Goal: Task Accomplishment & Management: Manage account settings

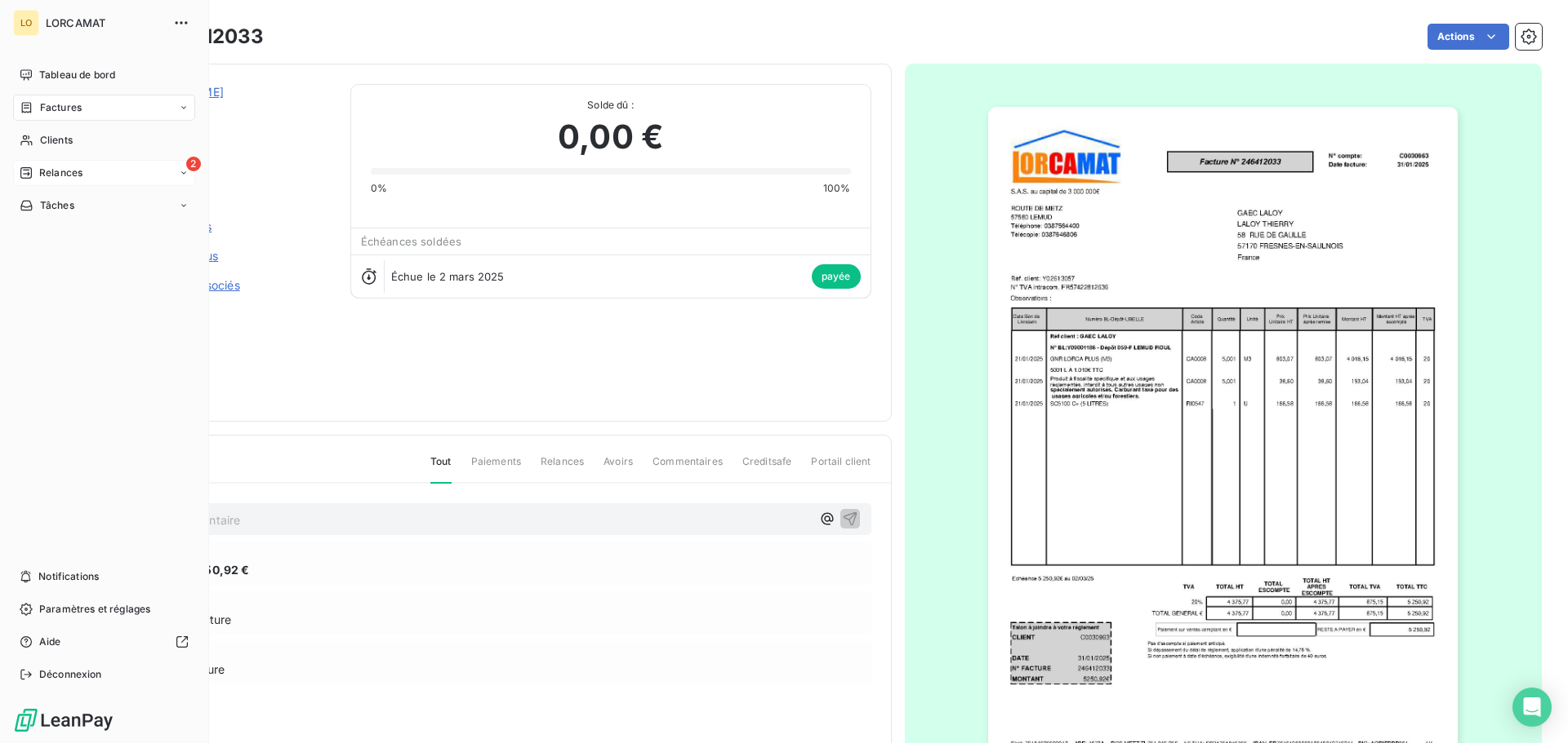
click at [36, 166] on div "Relances" at bounding box center [52, 173] width 63 height 14
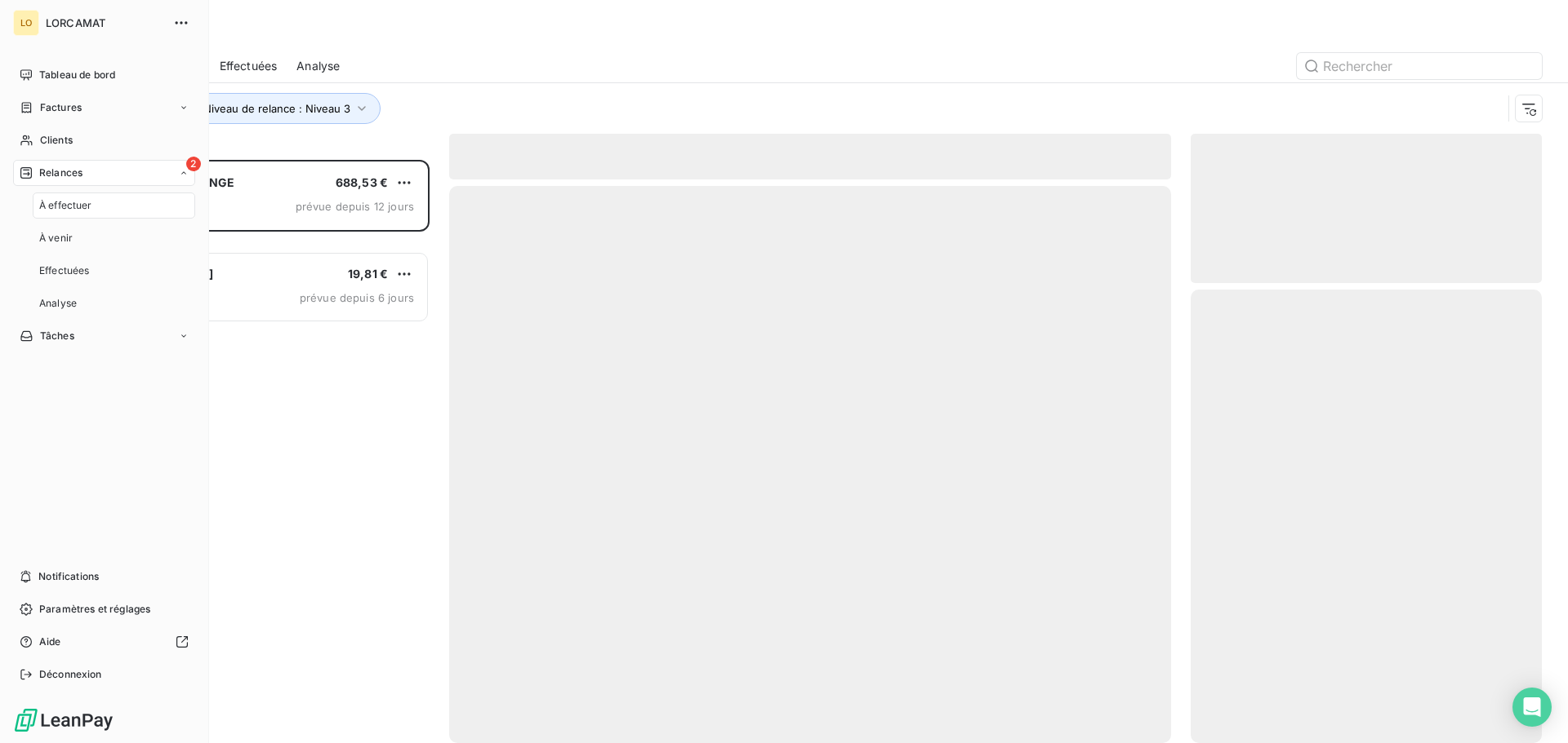
scroll to position [571, 339]
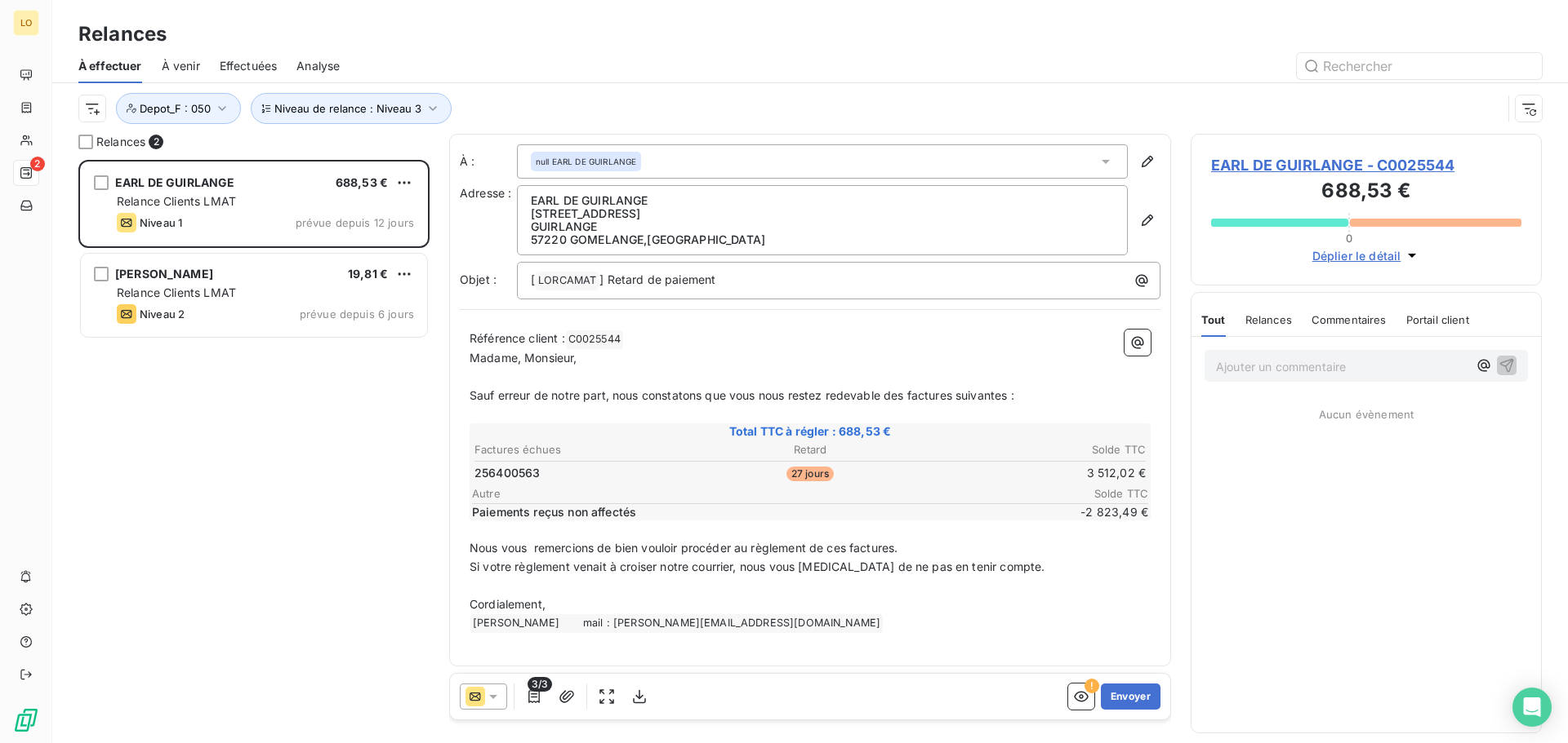
click at [274, 439] on div "EARL DE GUIRLANGE 688,53 € Relance Clients LMAT Niveau 1 prévue depuis 12 jours…" at bounding box center [254, 452] width 351 height 584
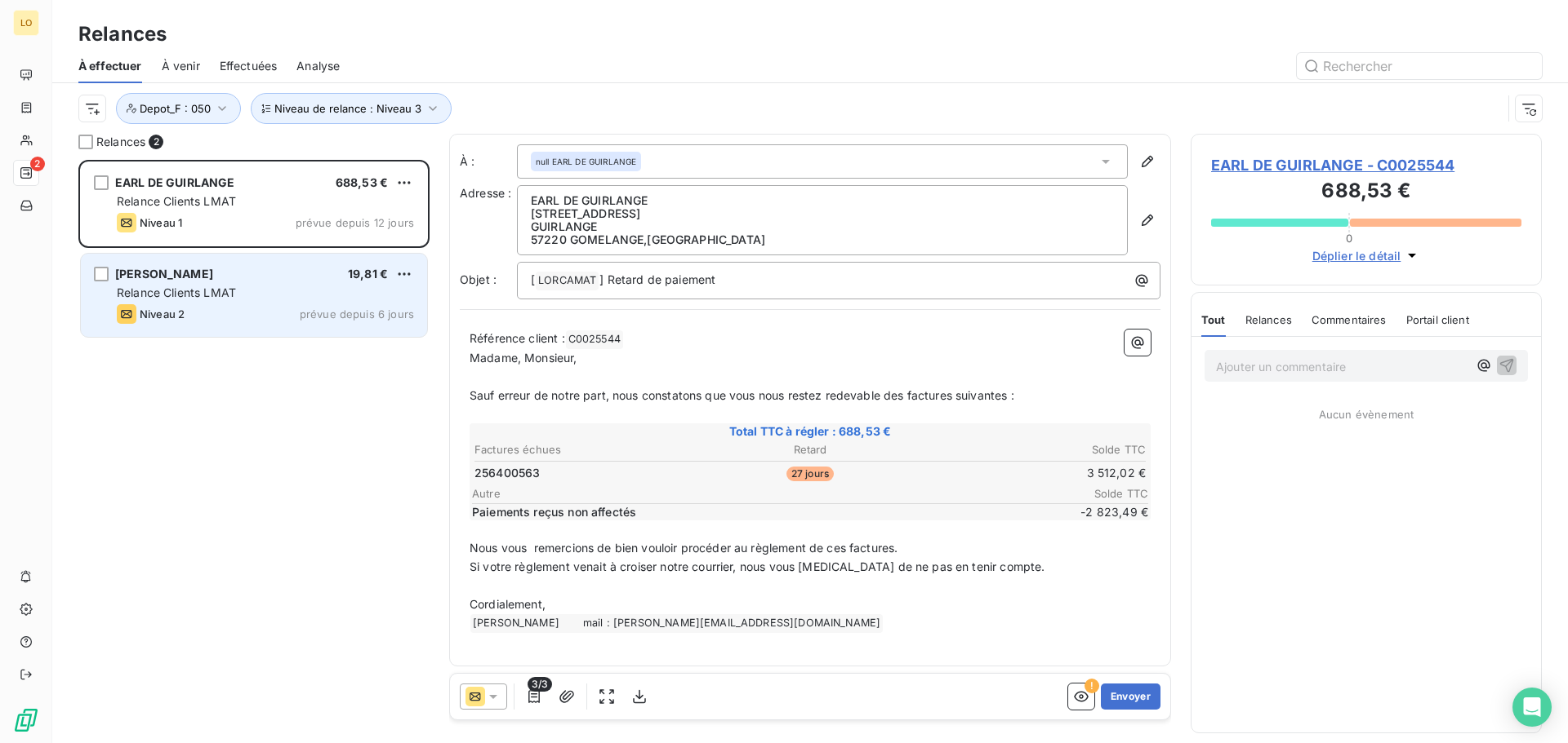
click at [308, 290] on div "Relance Clients LMAT" at bounding box center [264, 293] width 297 height 16
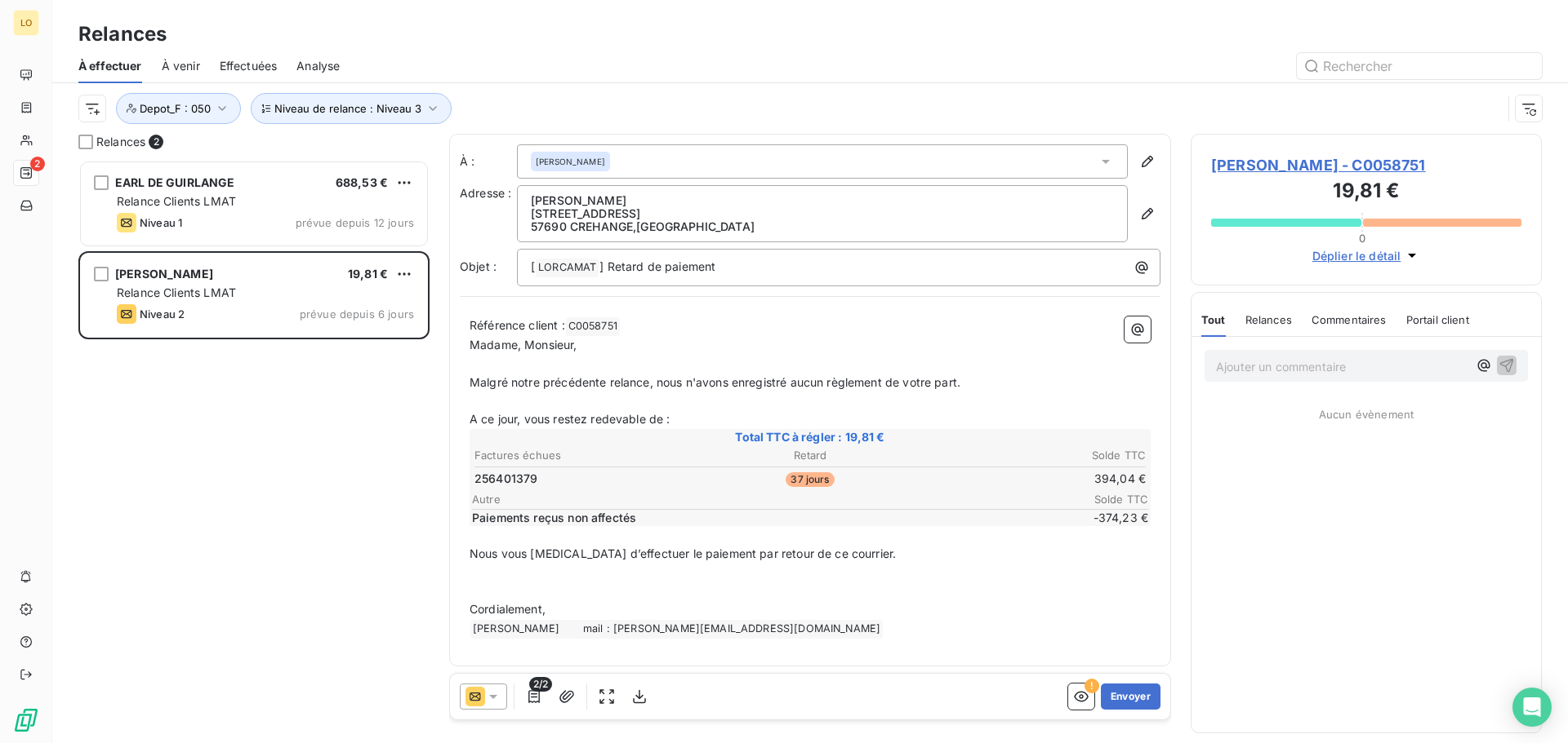
click at [1336, 253] on span "Déplier le détail" at bounding box center [1356, 256] width 89 height 17
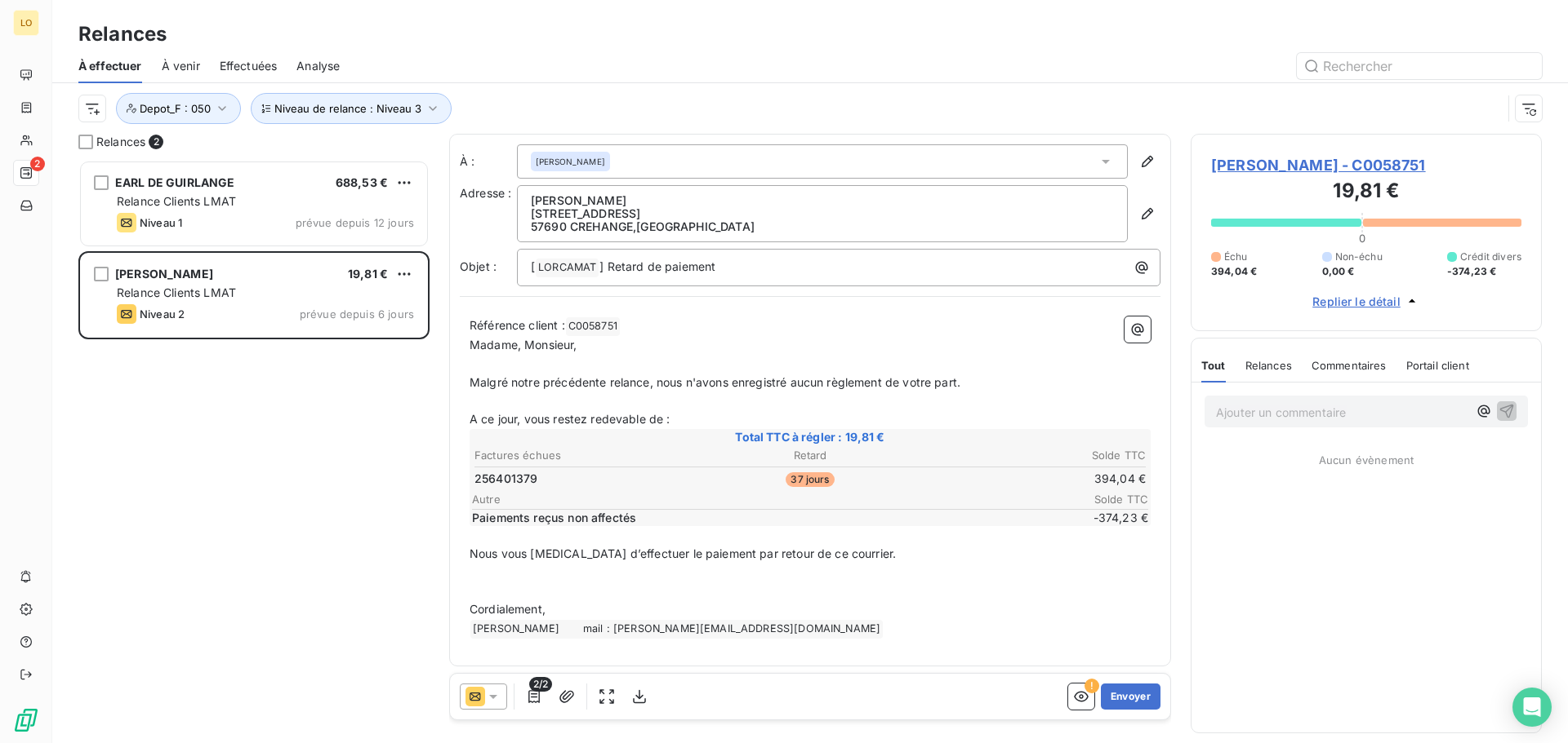
click at [513, 478] on span "256401379" at bounding box center [506, 479] width 63 height 16
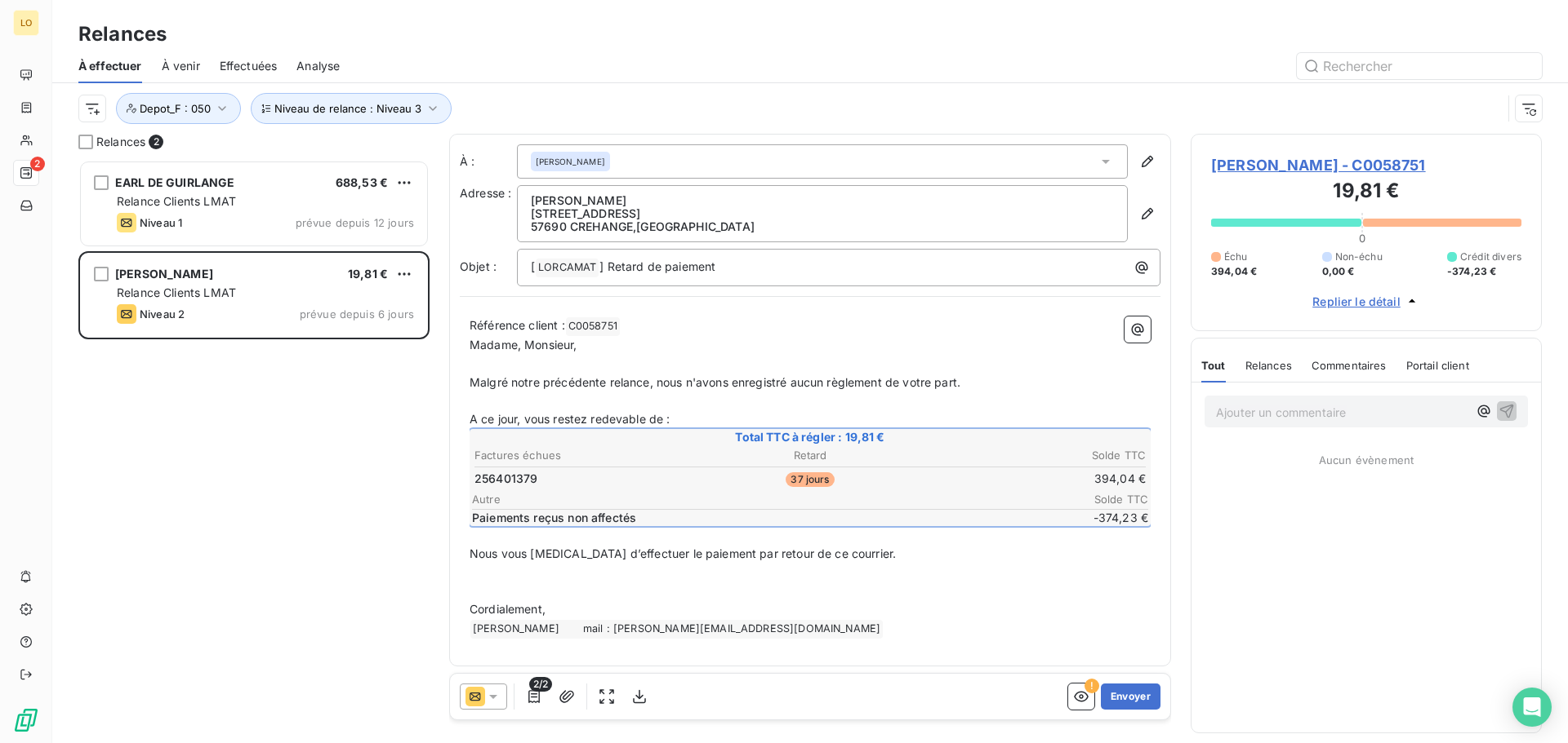
click at [1400, 161] on span "[PERSON_NAME] - C0058751" at bounding box center [1366, 165] width 310 height 22
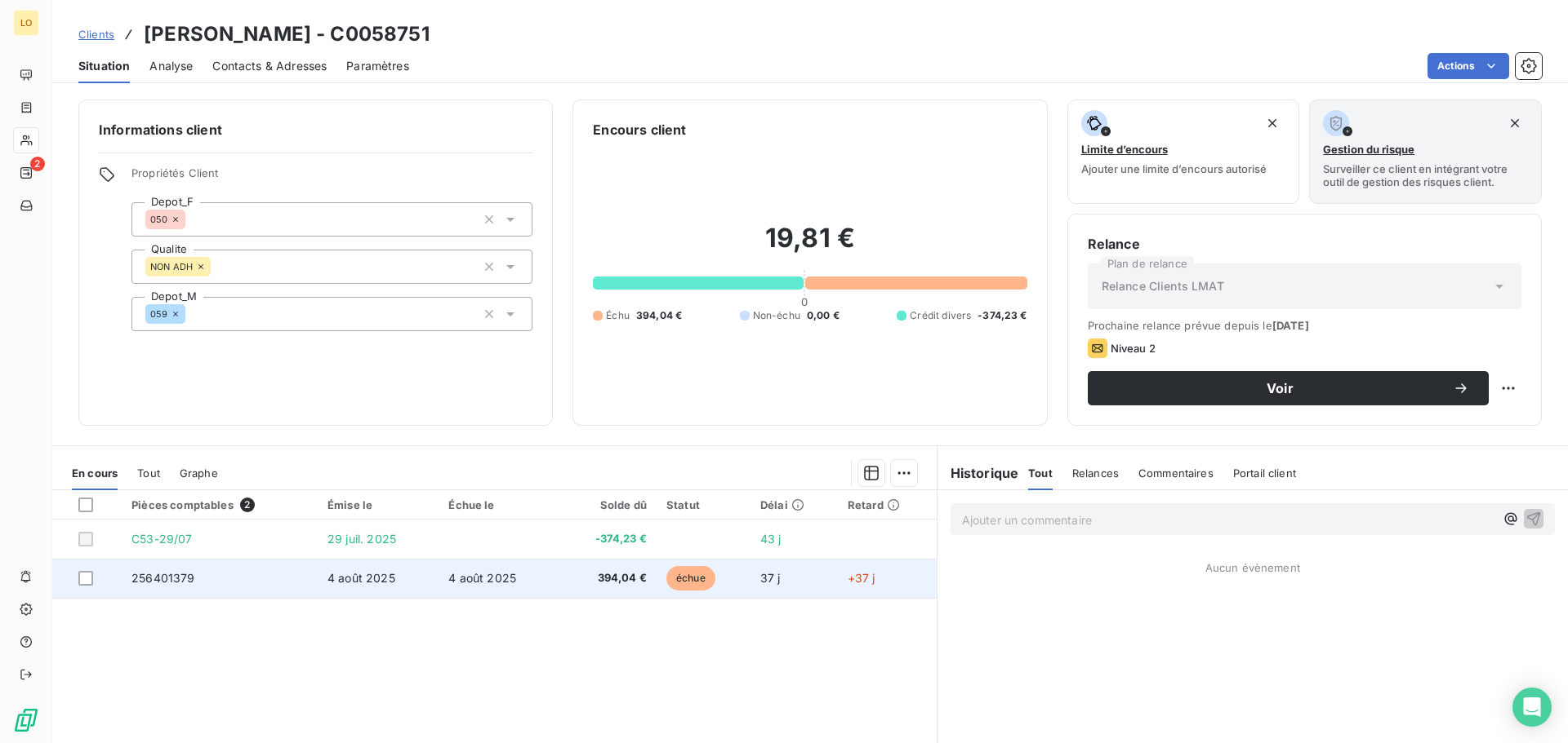
click at [149, 573] on span "256401379" at bounding box center [163, 578] width 63 height 14
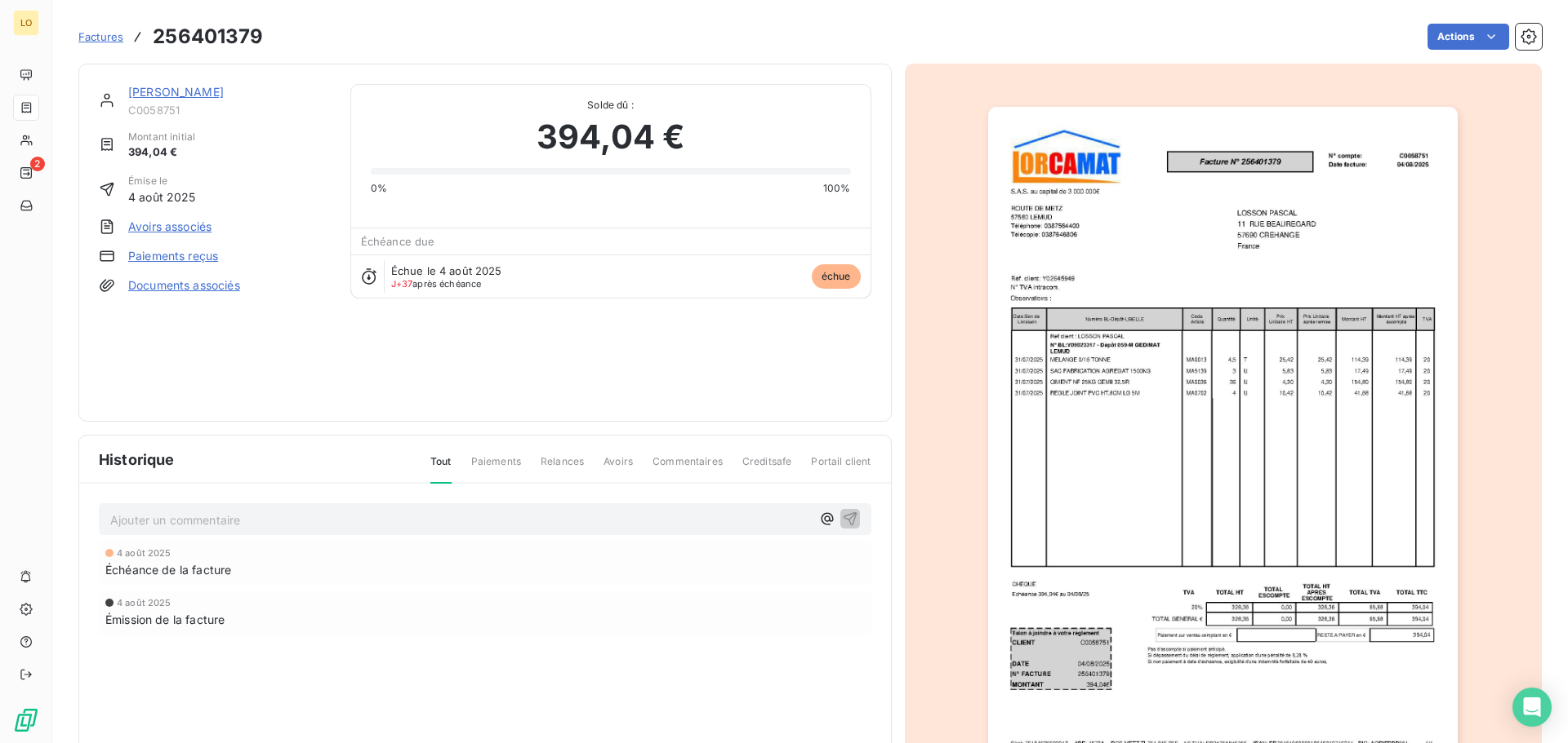
click at [1148, 285] on img "button" at bounding box center [1223, 439] width 470 height 664
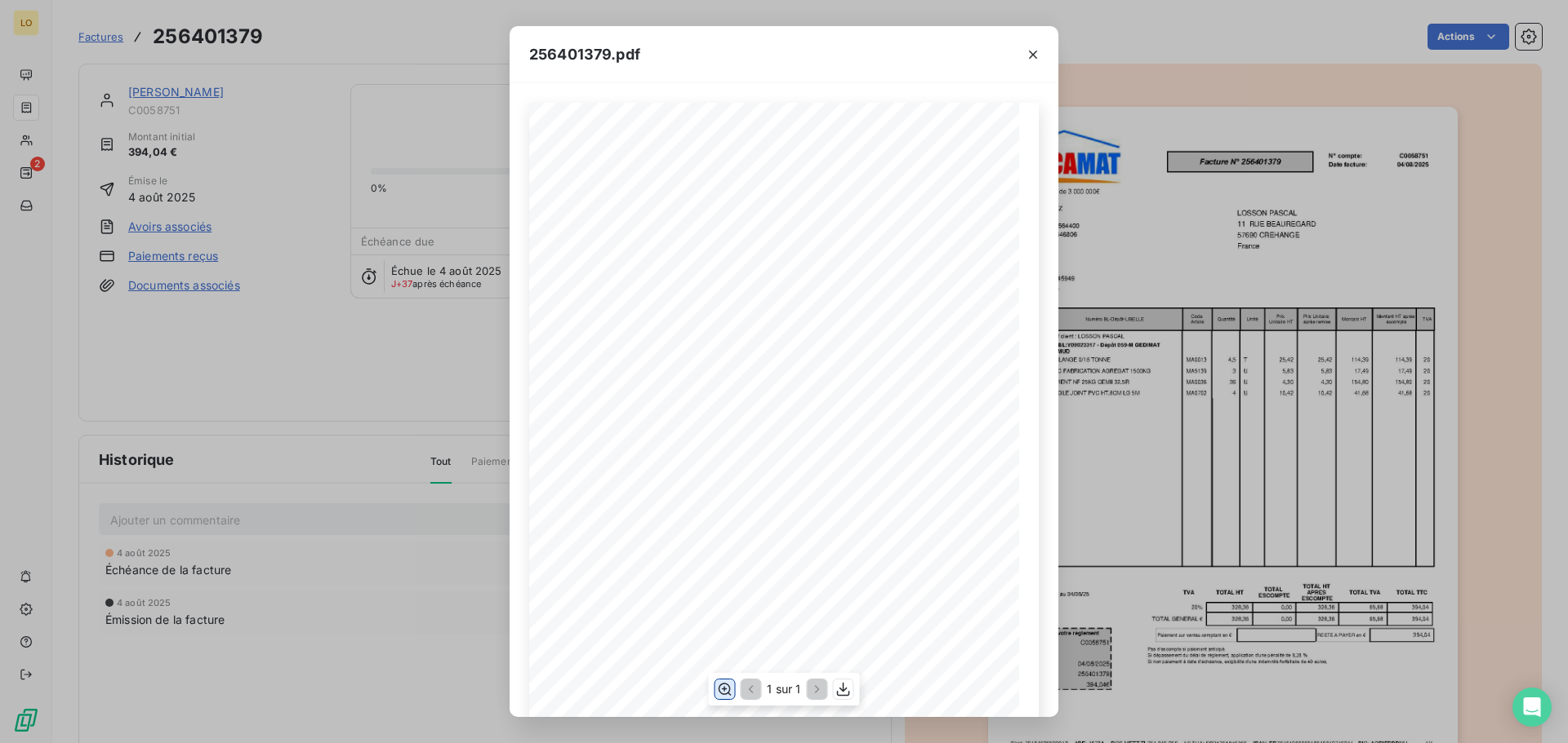
click at [721, 692] on icon "button" at bounding box center [723, 689] width 16 height 16
click at [1034, 54] on icon "button" at bounding box center [1033, 54] width 9 height 9
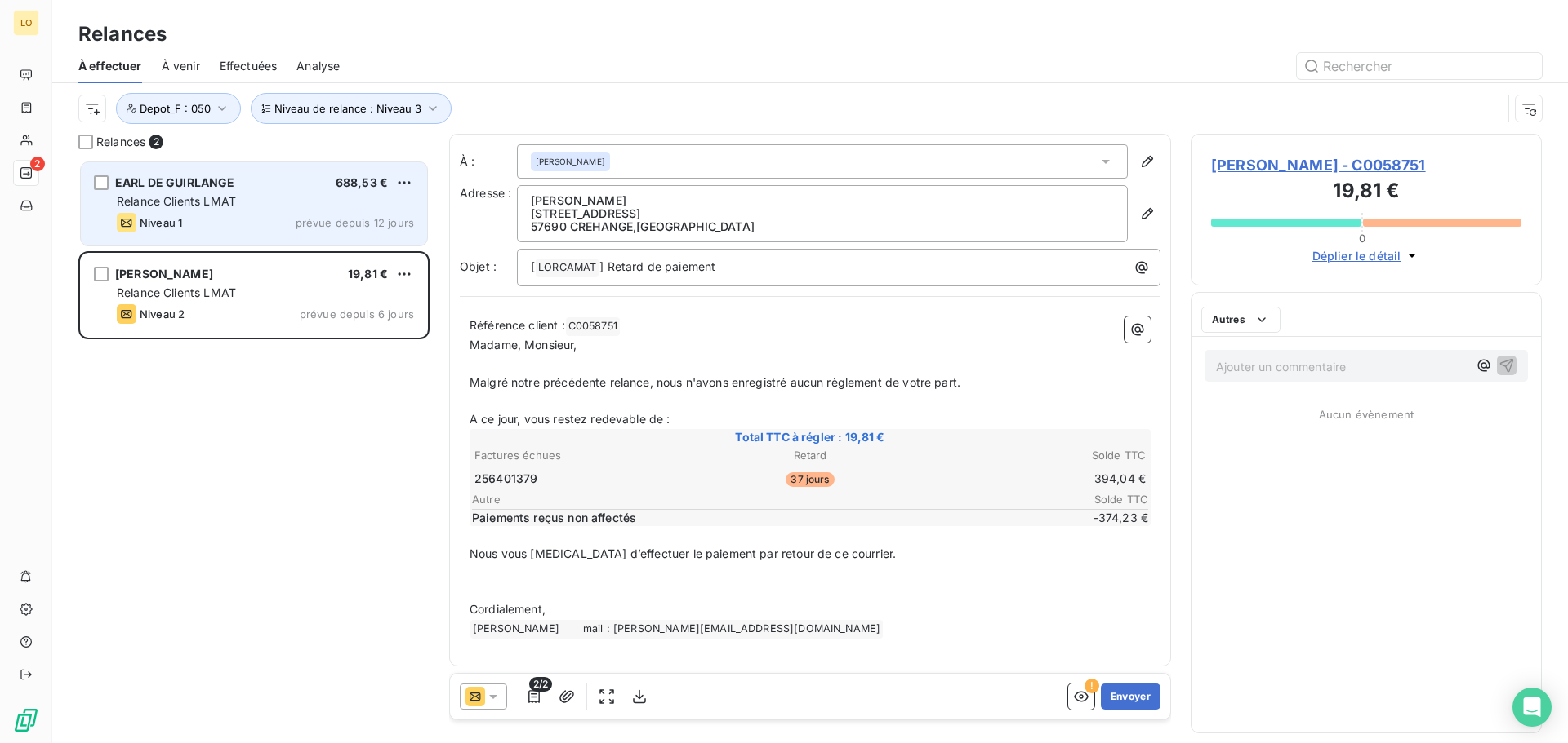
scroll to position [571, 339]
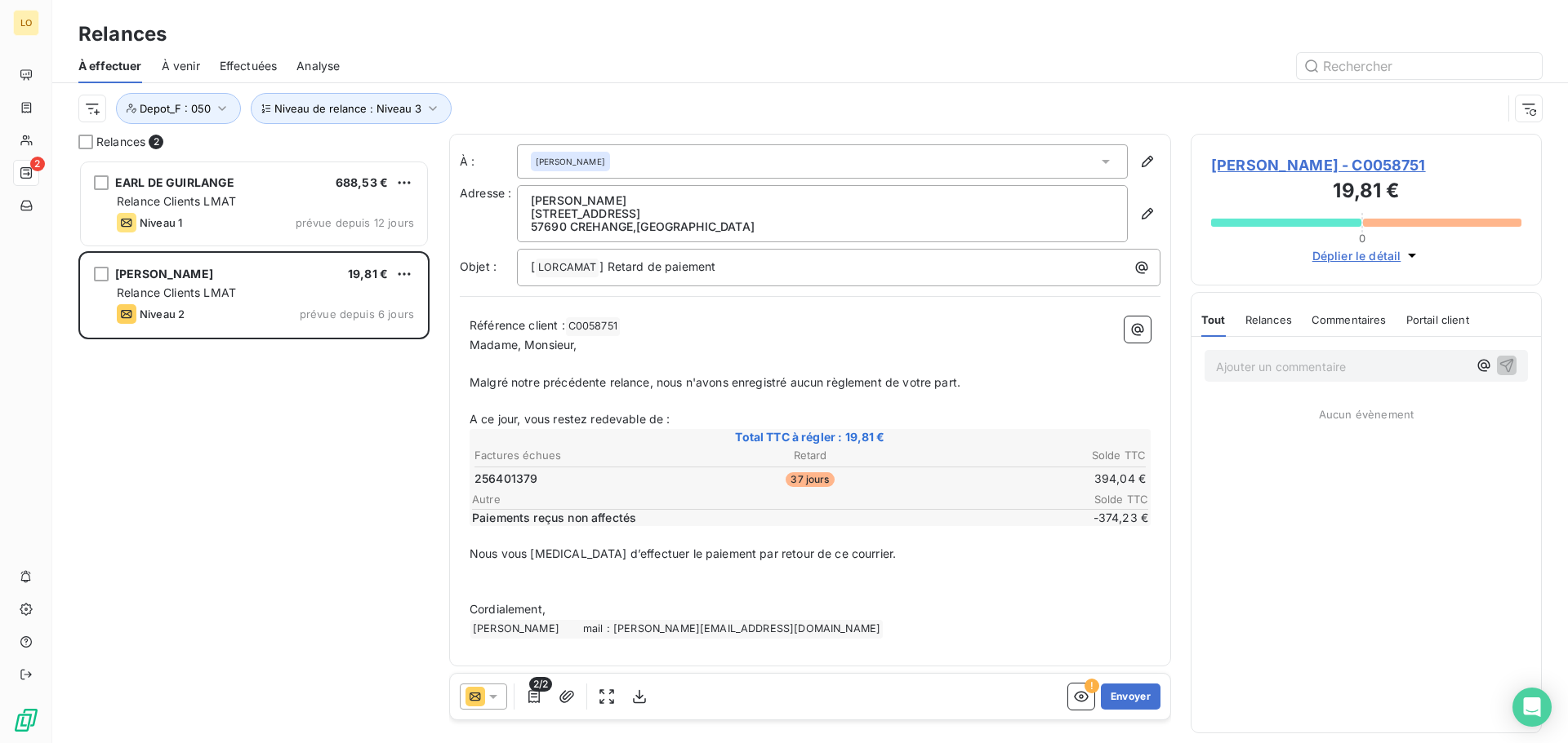
click at [1265, 371] on p "Ajouter un commentaire ﻿" at bounding box center [1342, 366] width 252 height 20
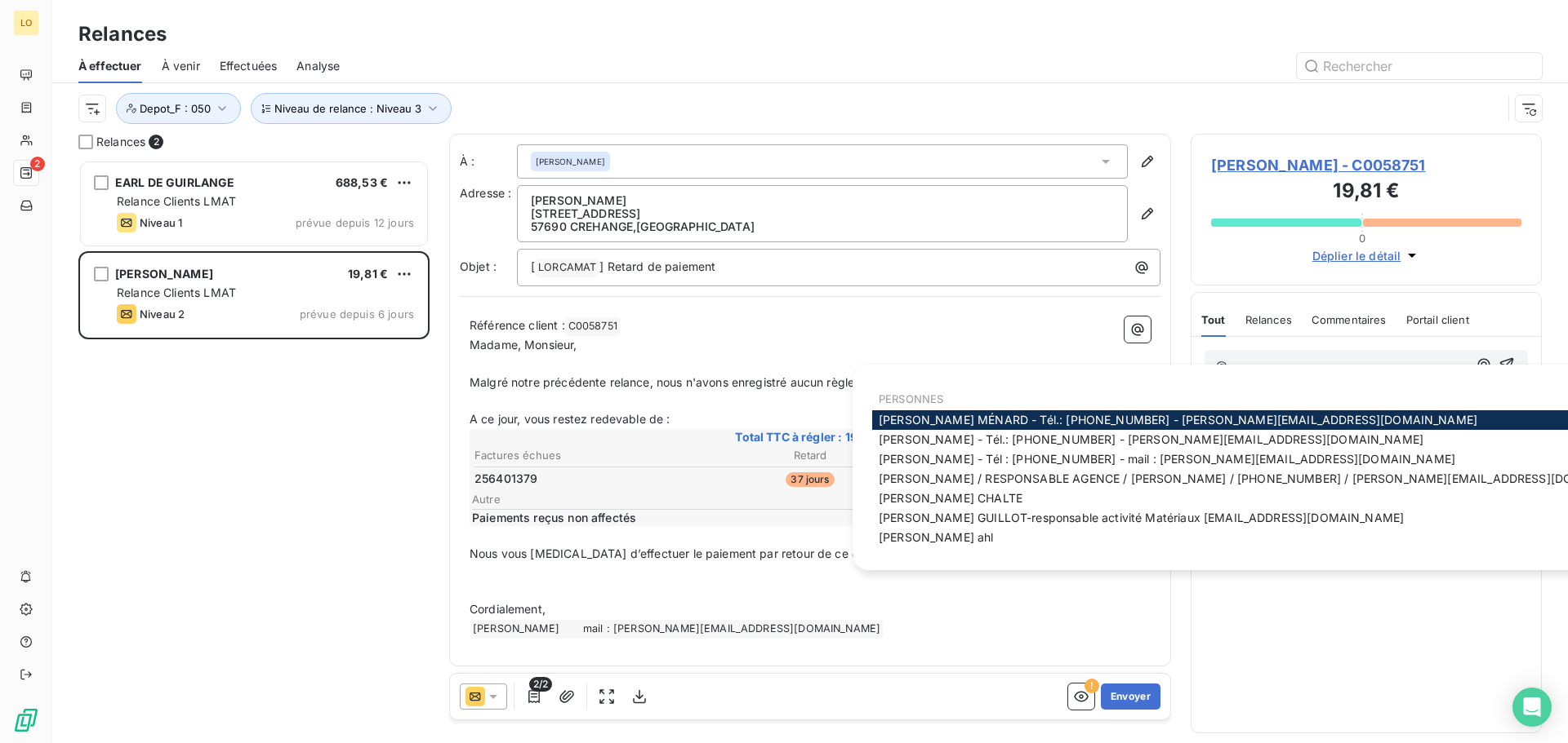
click at [1188, 424] on span "[PERSON_NAME]: [PHONE_NUMBER] - [PERSON_NAME][EMAIL_ADDRESS][DOMAIN_NAME]" at bounding box center [1178, 420] width 598 height 14
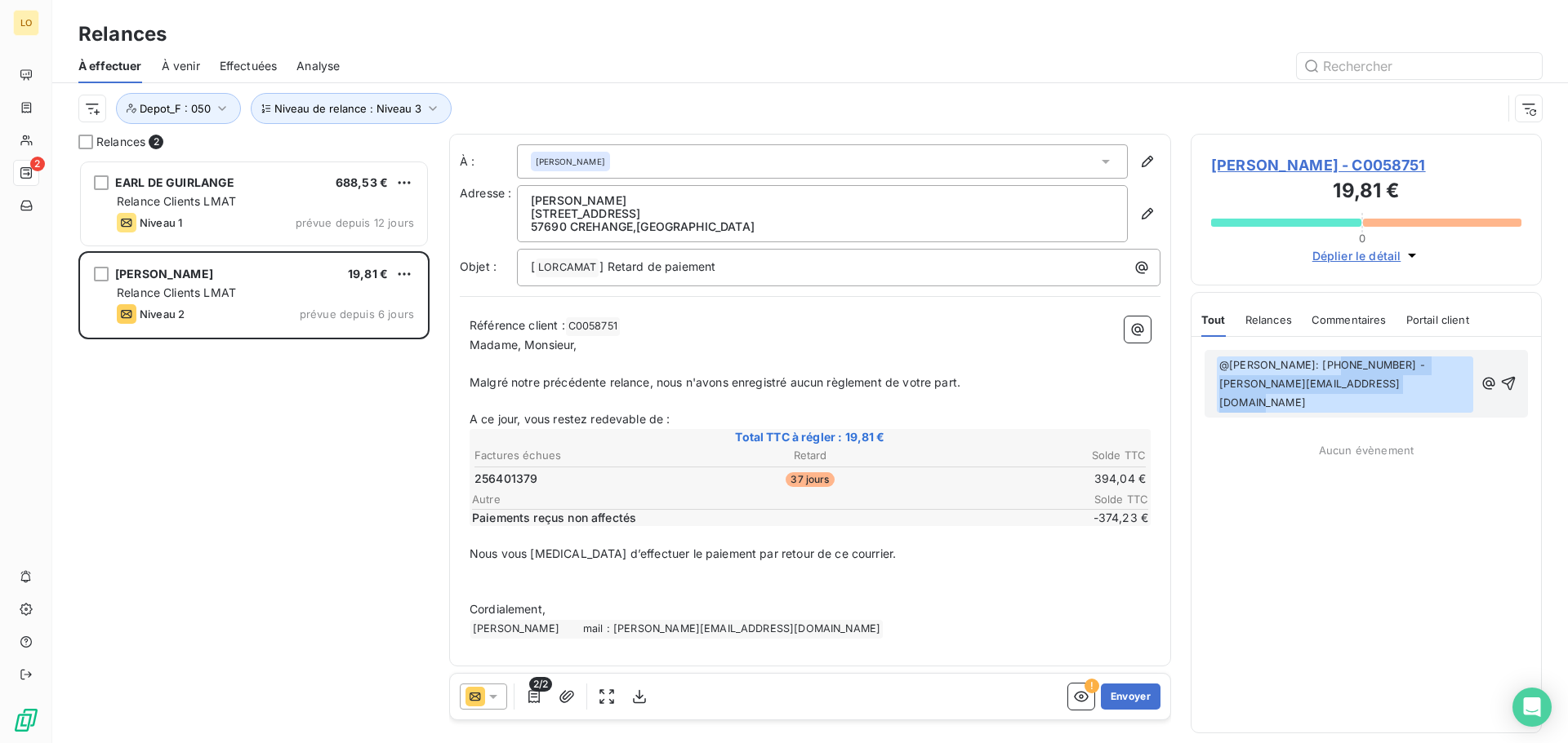
drag, startPoint x: 1328, startPoint y: 361, endPoint x: 1364, endPoint y: 391, distance: 46.9
click at [1364, 391] on span "@ [PERSON_NAME] - Tél.: [PHONE_NUMBER] - [PERSON_NAME][EMAIL_ADDRESS][DOMAIN_NA…" at bounding box center [1345, 384] width 257 height 56
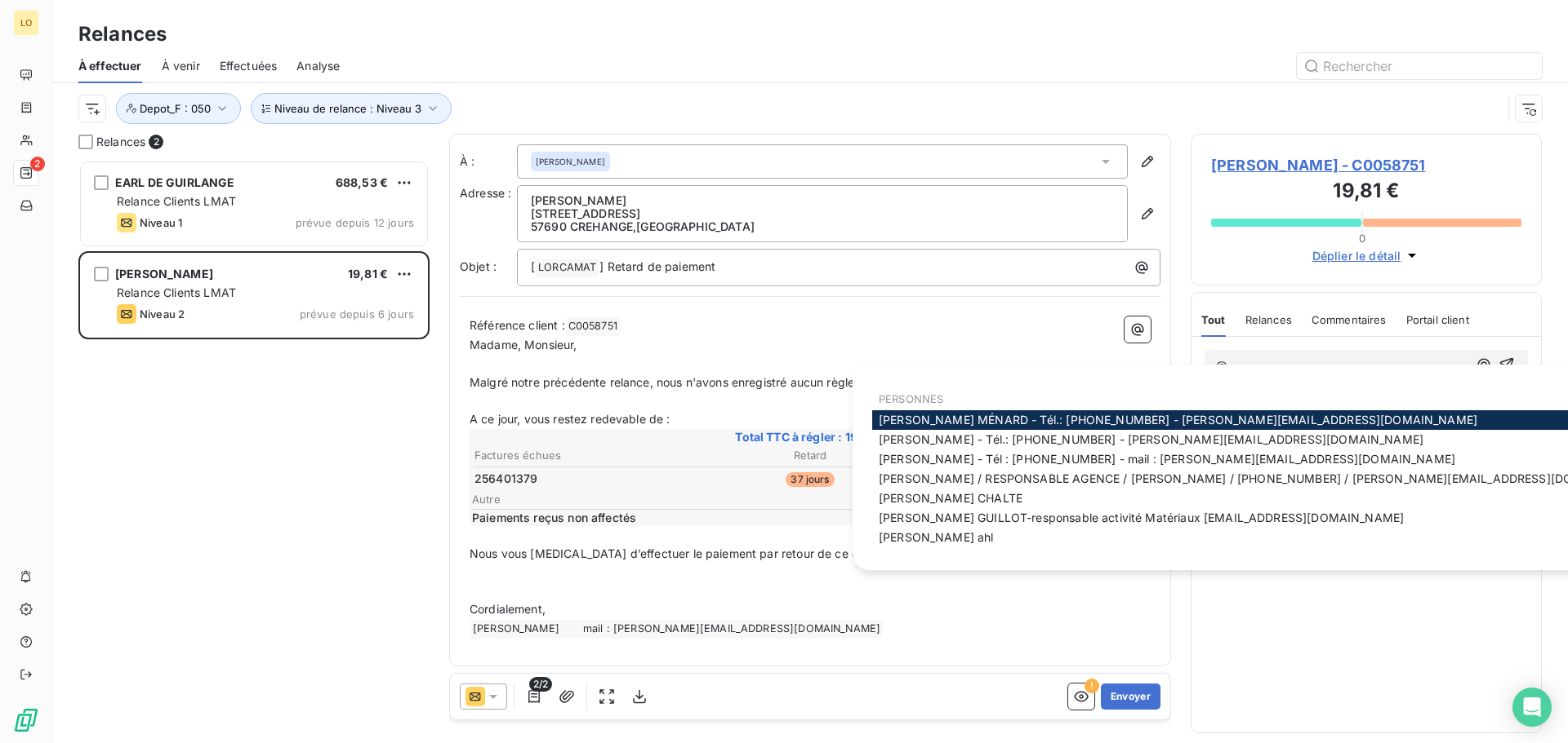
click at [1344, 417] on div "[PERSON_NAME]: [PHONE_NUMBER] - [PERSON_NAME][EMAIL_ADDRESS][DOMAIN_NAME]" at bounding box center [1264, 420] width 783 height 20
click at [1342, 425] on div "[PERSON_NAME]: [PHONE_NUMBER] - [PERSON_NAME][EMAIL_ADDRESS][DOMAIN_NAME]" at bounding box center [1264, 420] width 783 height 20
click at [1032, 415] on span "[PERSON_NAME]: [PHONE_NUMBER] - [PERSON_NAME][EMAIL_ADDRESS][DOMAIN_NAME]" at bounding box center [1178, 420] width 598 height 14
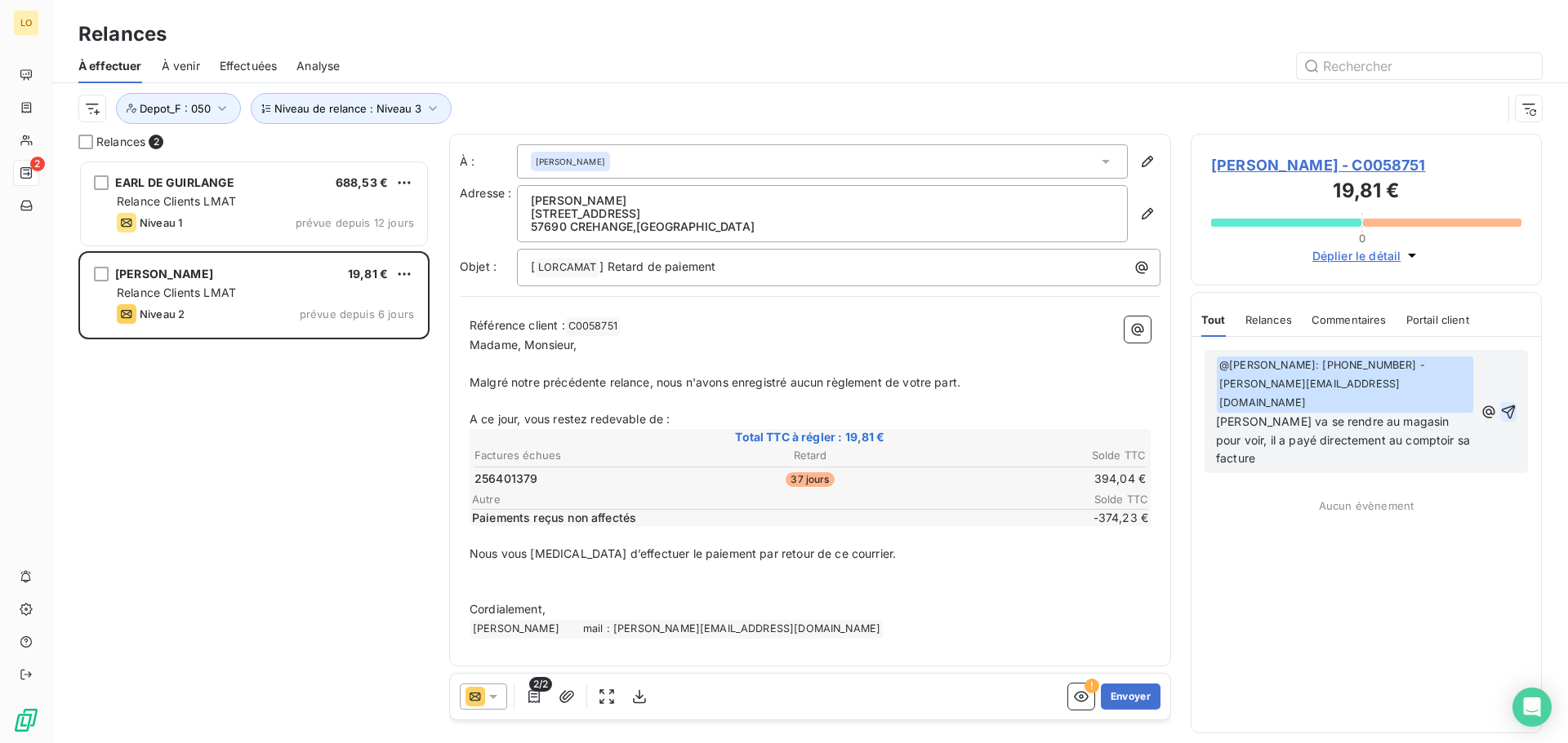
click at [1512, 404] on icon "button" at bounding box center [1509, 411] width 14 height 14
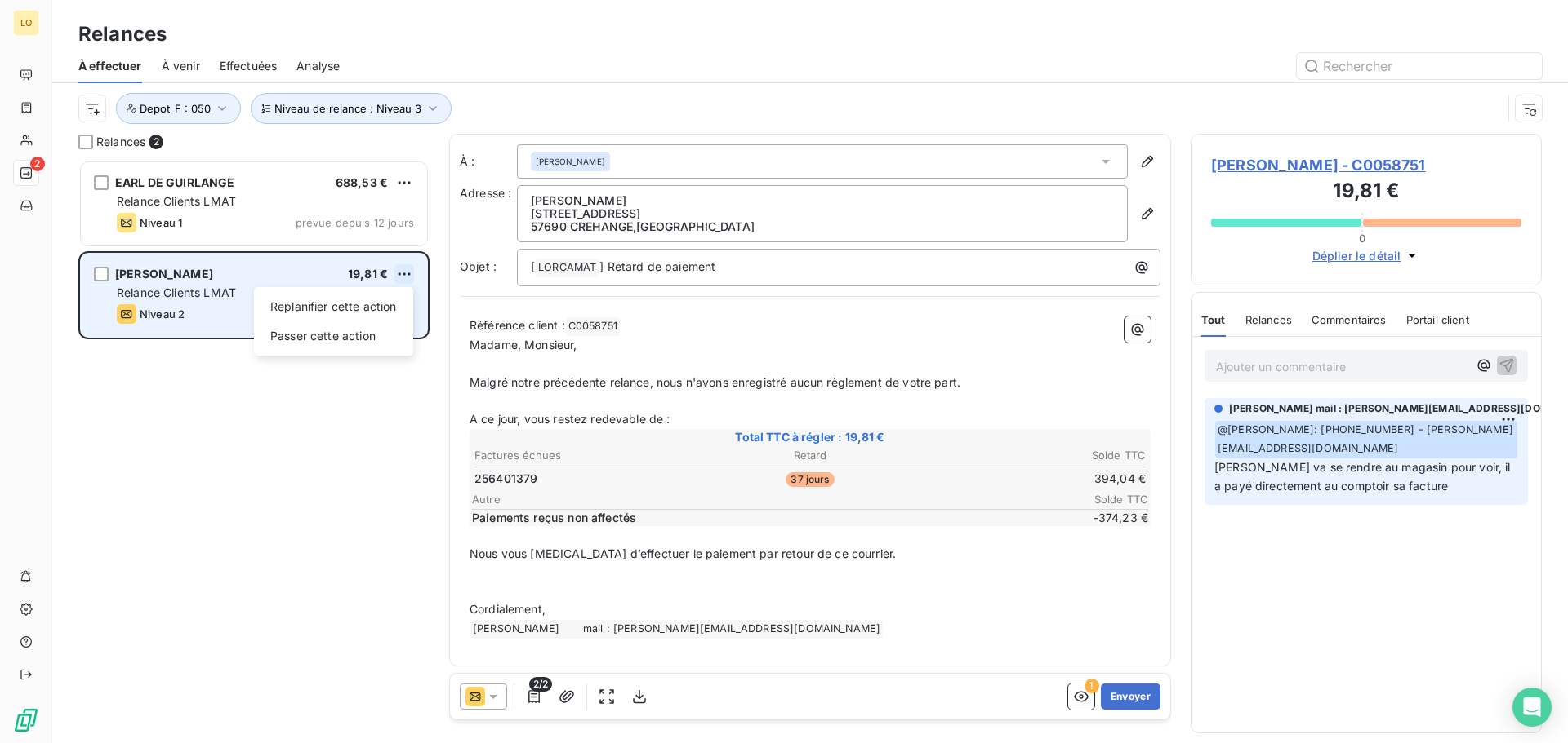
click at [407, 274] on html "LO 2 Relances À effectuer À venir Effectuées Analyse Niveau de relance : Niveau…" at bounding box center [784, 371] width 1568 height 743
click at [372, 337] on div "Passer cette action" at bounding box center [333, 336] width 146 height 26
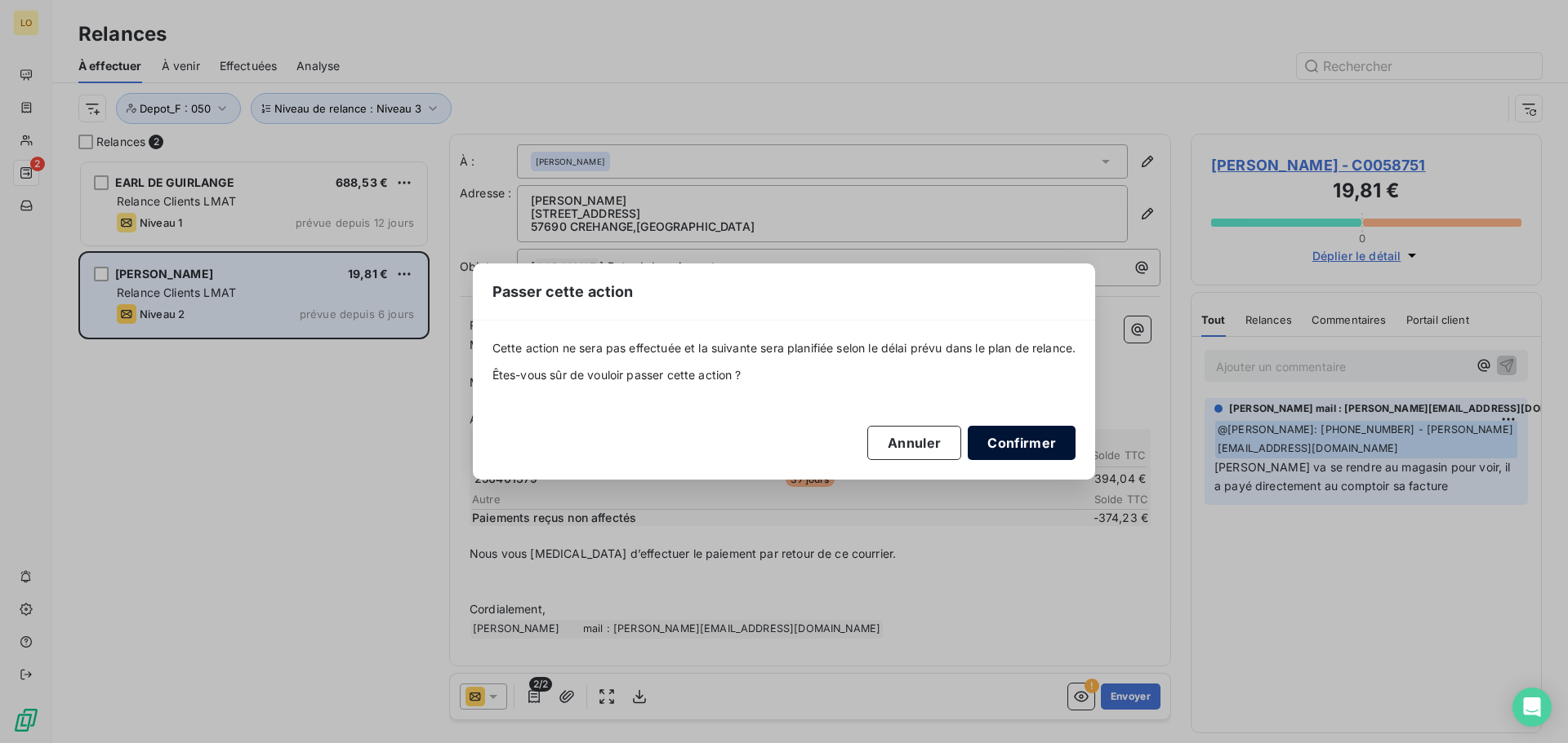
click at [1037, 435] on button "Confirmer" at bounding box center [1021, 444] width 108 height 34
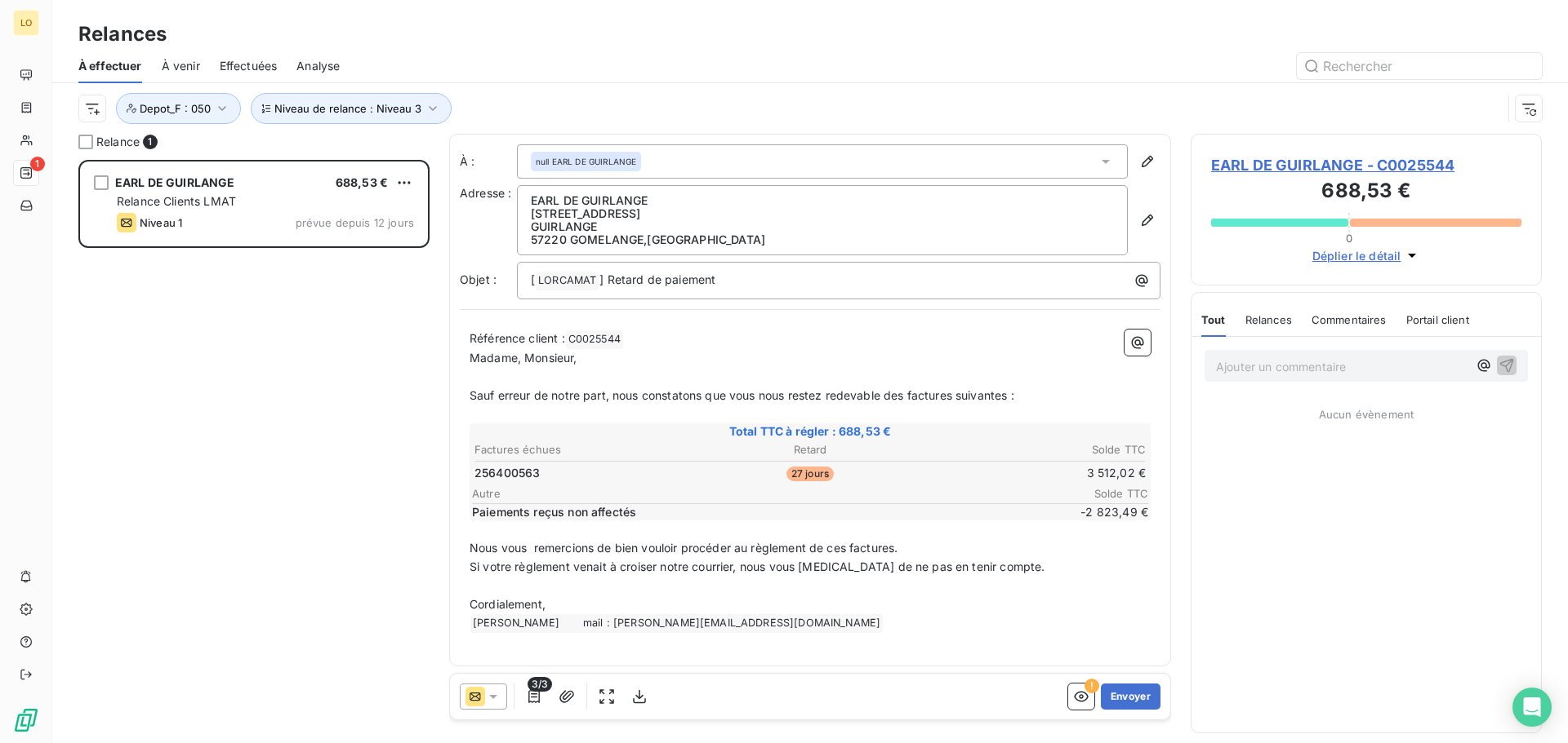
click at [1255, 359] on p "Ajouter un commentaire ﻿" at bounding box center [1342, 366] width 252 height 20
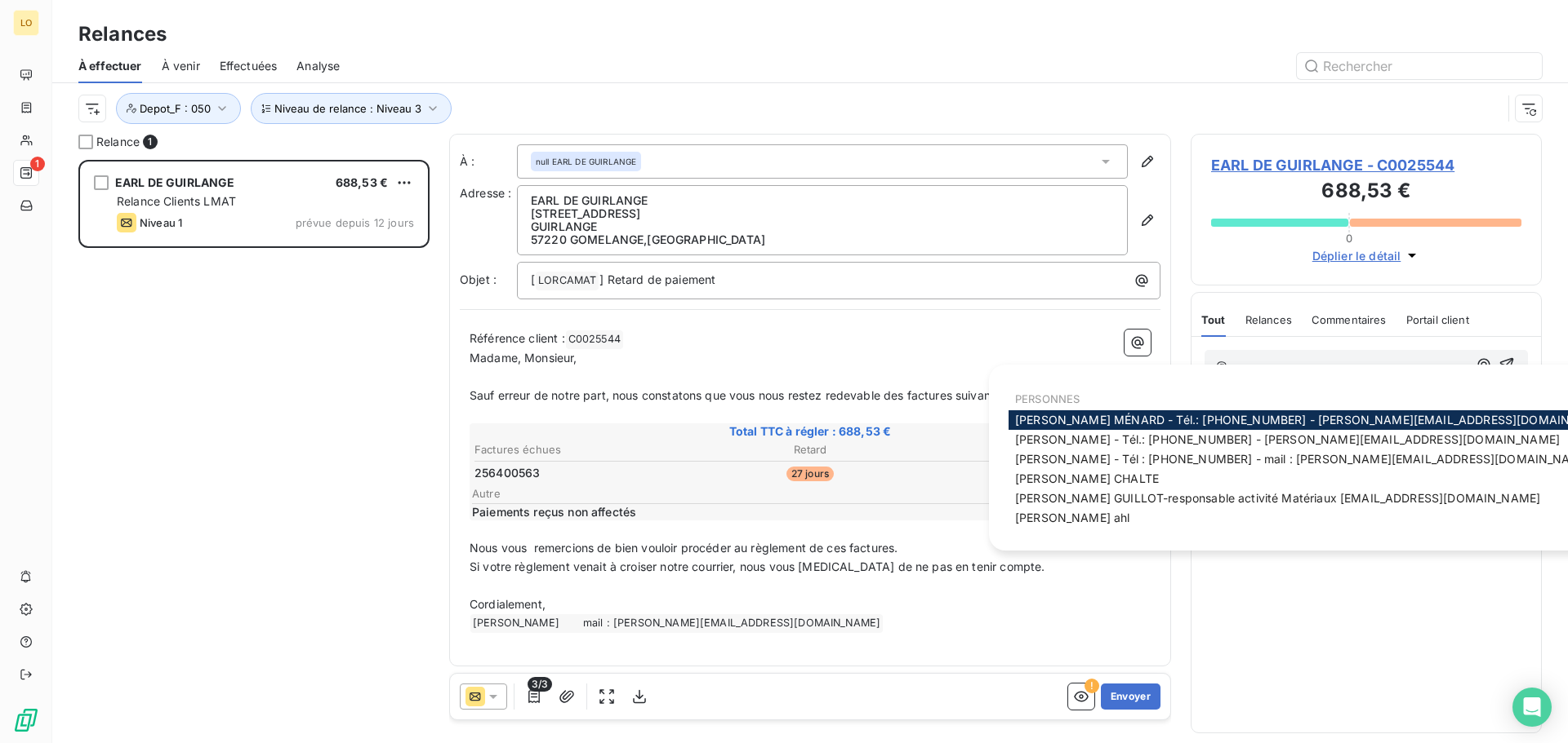
click at [1226, 423] on span "[PERSON_NAME]: [PHONE_NUMBER] - [PERSON_NAME][EMAIL_ADDRESS][DOMAIN_NAME]" at bounding box center [1314, 420] width 598 height 14
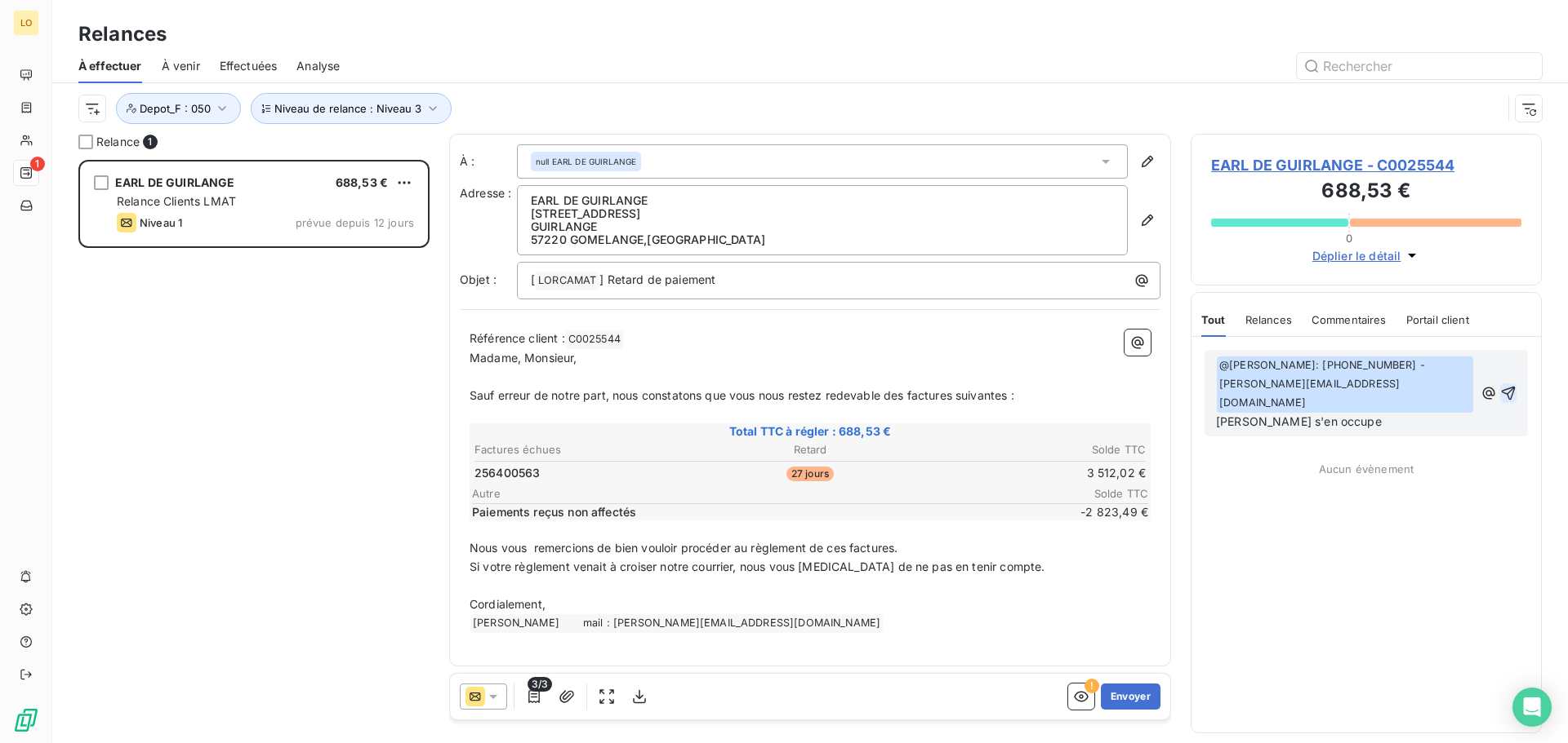
click at [1513, 386] on icon "button" at bounding box center [1509, 393] width 14 height 14
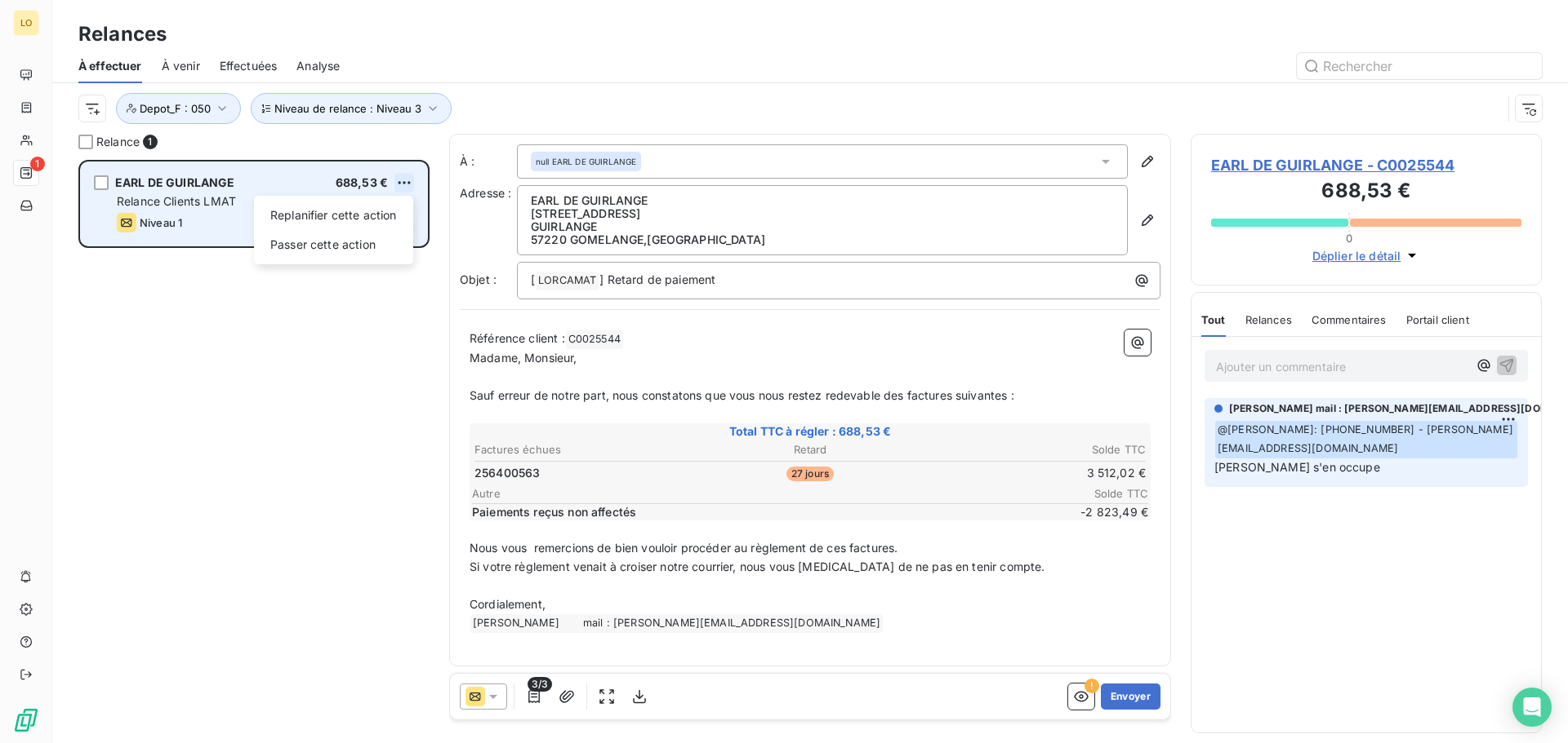
click at [402, 175] on html "LO 1 Relances À effectuer À venir Effectuées Analyse Niveau de relance : Niveau…" at bounding box center [784, 371] width 1568 height 743
click at [366, 245] on div "Passer cette action" at bounding box center [333, 244] width 146 height 26
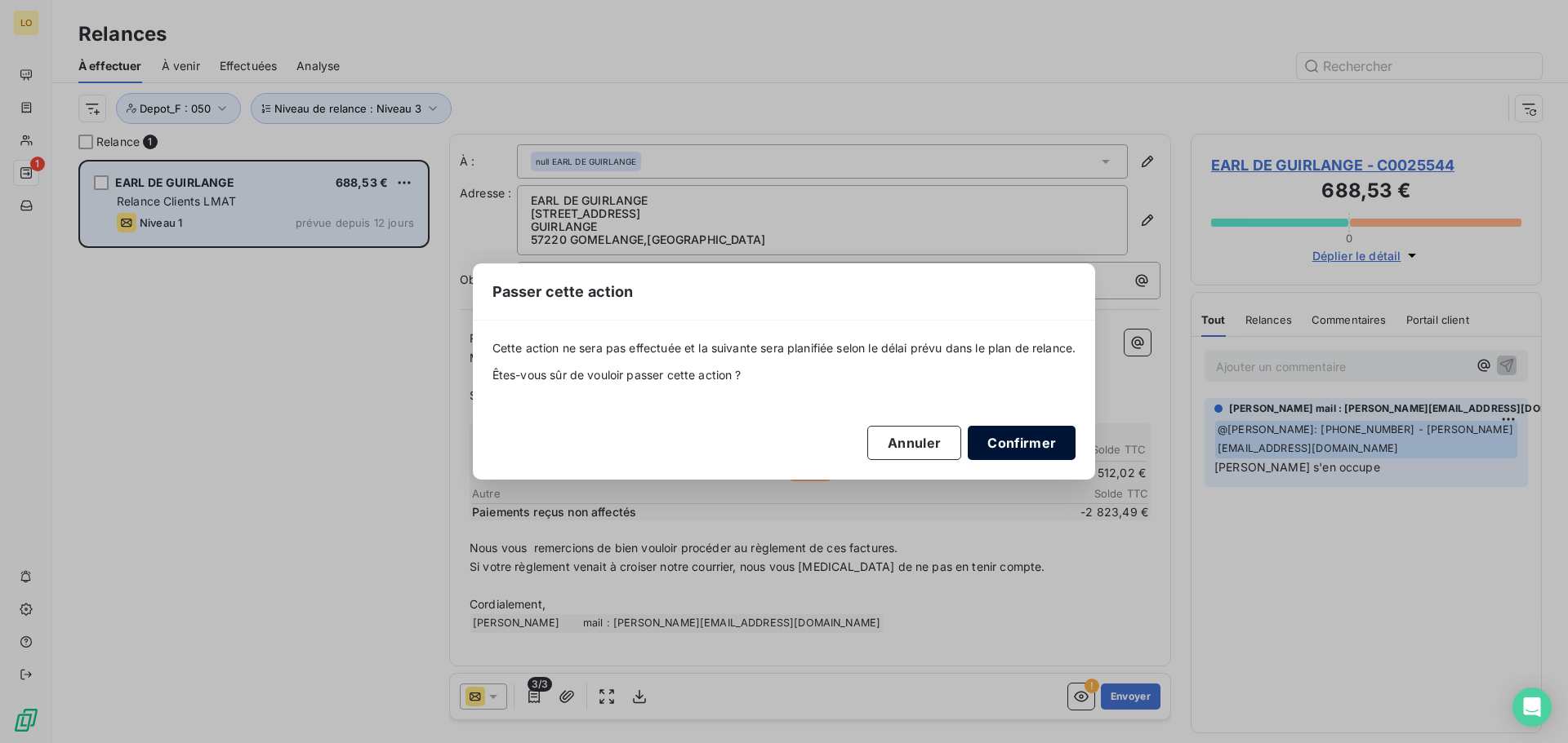
drag, startPoint x: 1044, startPoint y: 449, endPoint x: 1044, endPoint y: 438, distance: 11.0
click at [1044, 448] on button "Confirmer" at bounding box center [1021, 444] width 108 height 34
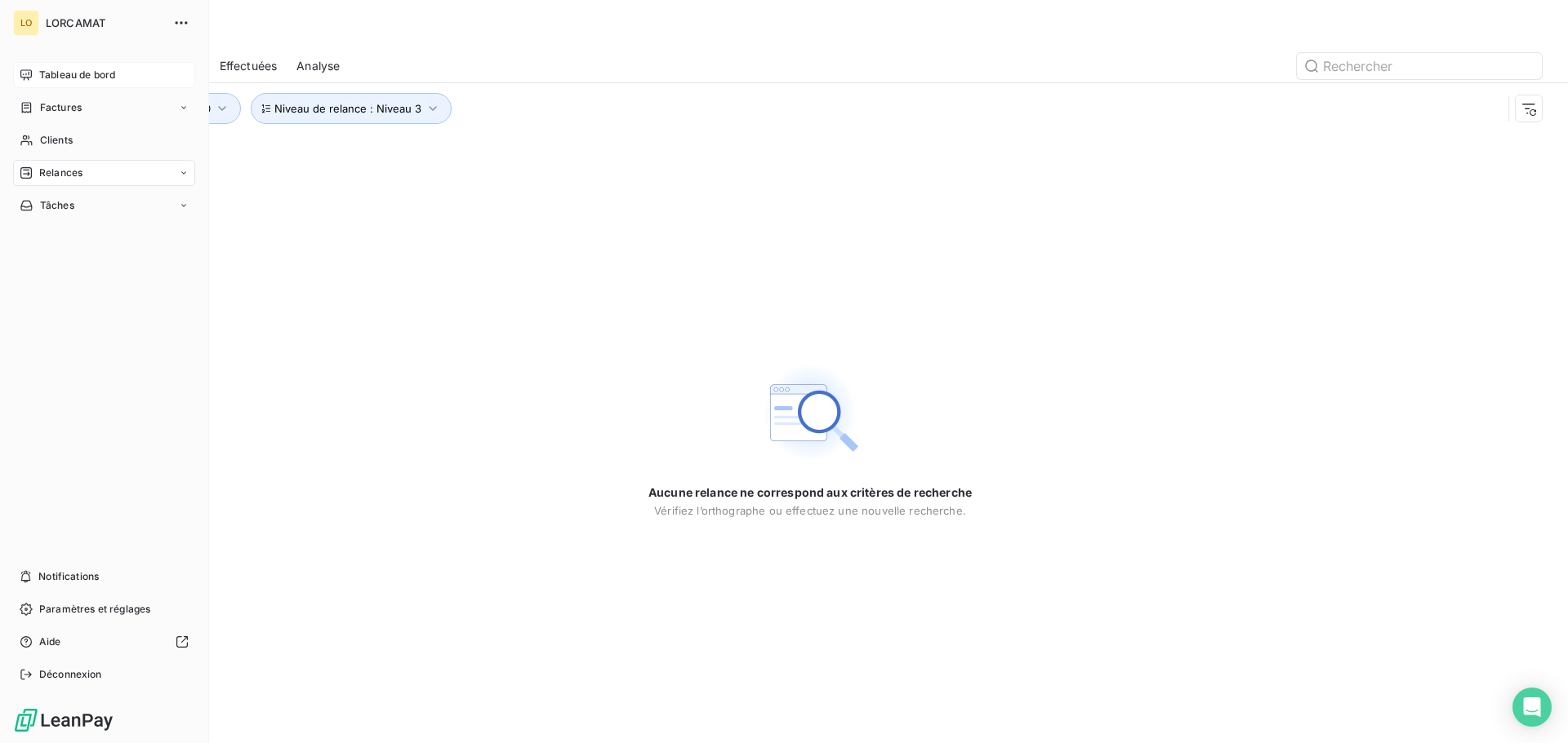
click at [57, 74] on span "Tableau de bord" at bounding box center [77, 74] width 76 height 14
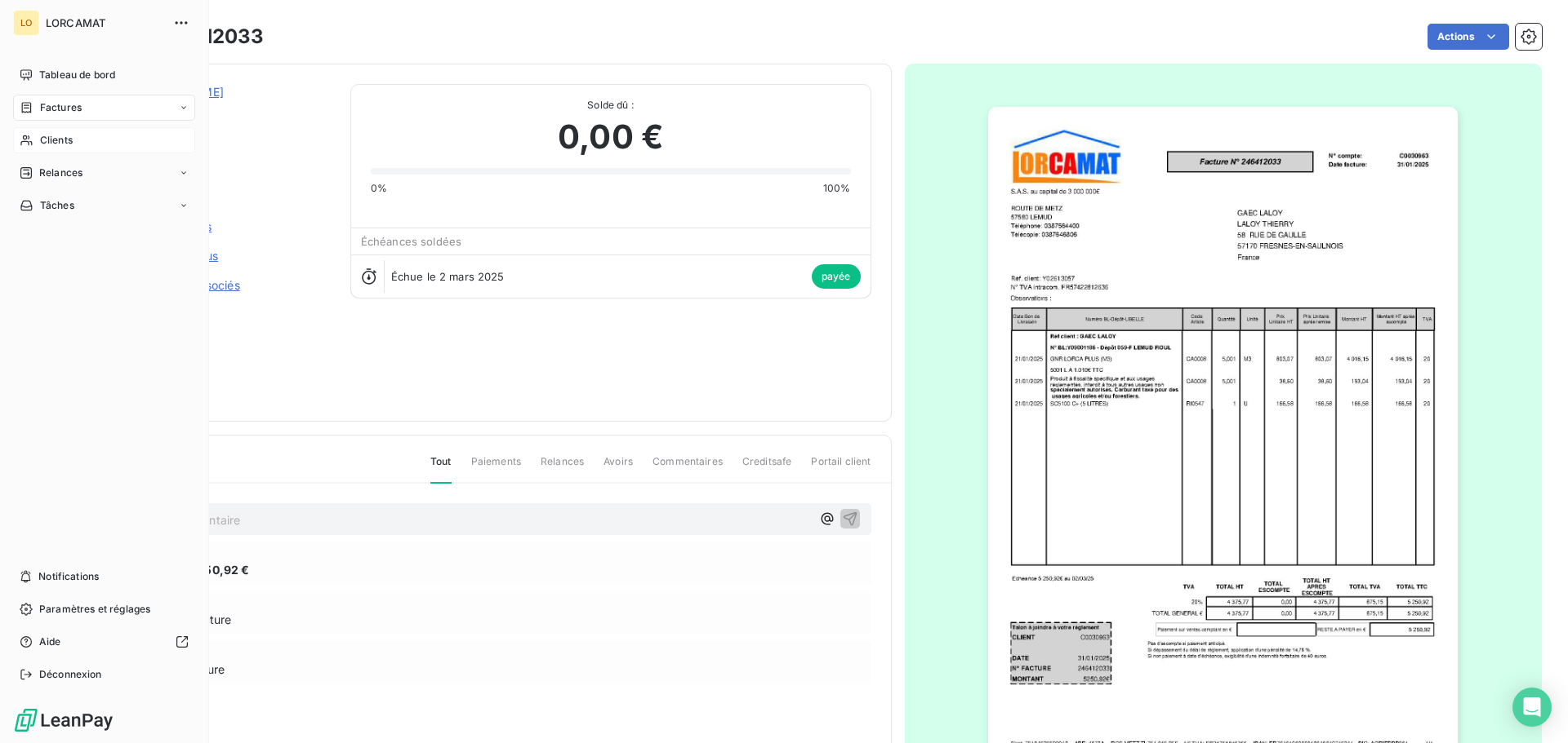
click at [58, 134] on span "Clients" at bounding box center [56, 139] width 32 height 14
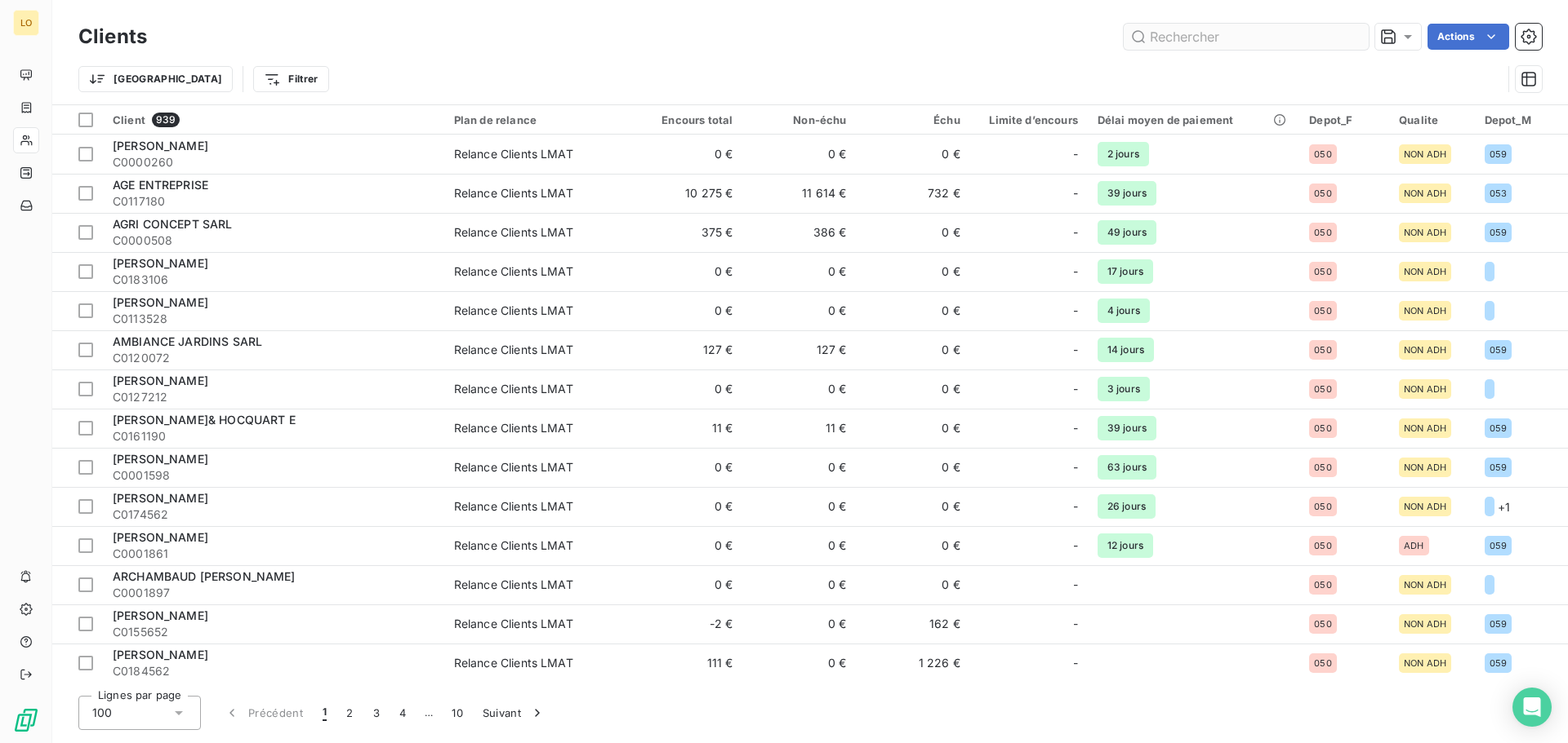
click at [1205, 37] on input "text" at bounding box center [1245, 36] width 245 height 26
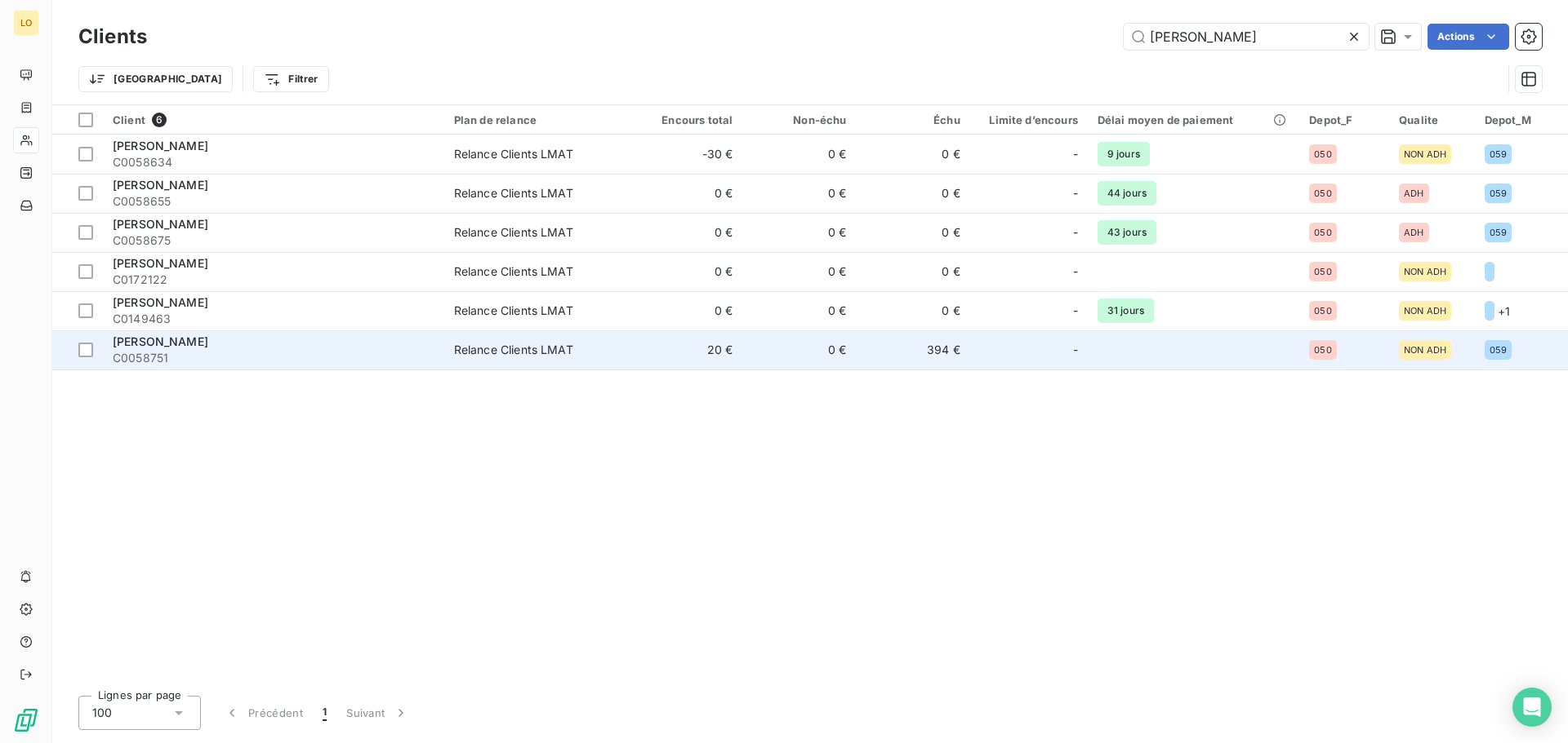
type input "[PERSON_NAME]"
click at [140, 339] on span "[PERSON_NAME]" at bounding box center [160, 341] width 95 height 14
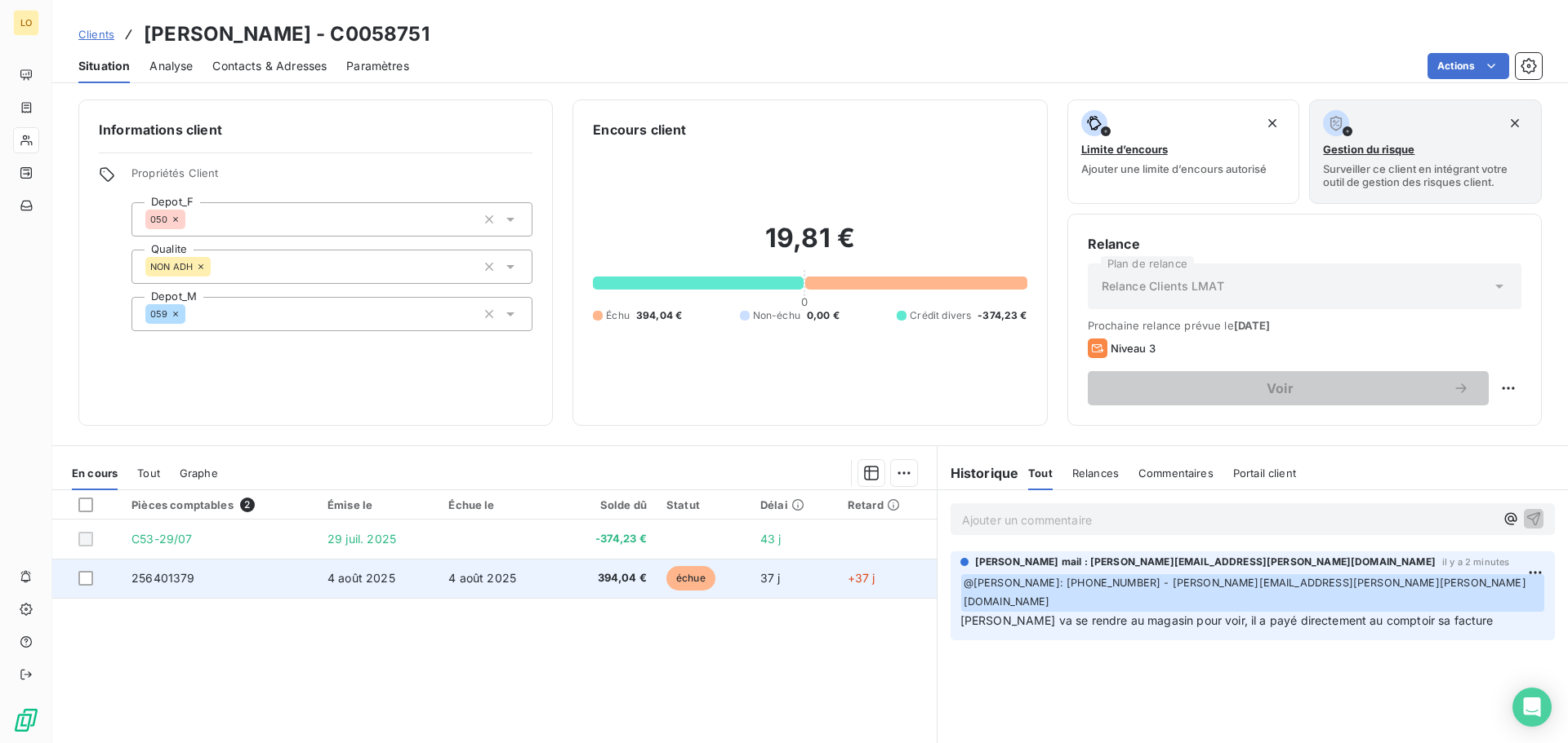
click at [178, 578] on span "256401379" at bounding box center [163, 578] width 63 height 14
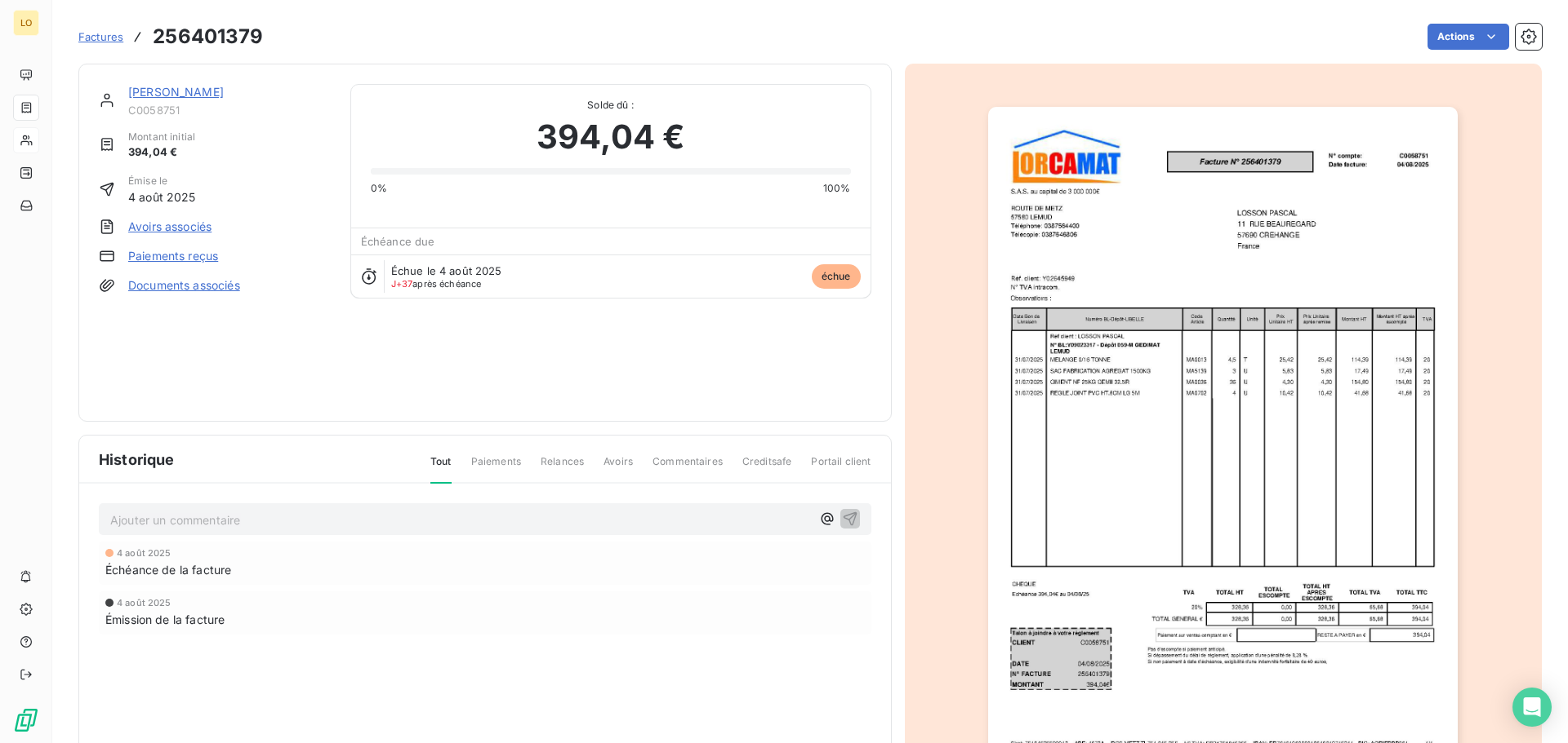
click at [1253, 171] on img "button" at bounding box center [1223, 439] width 470 height 664
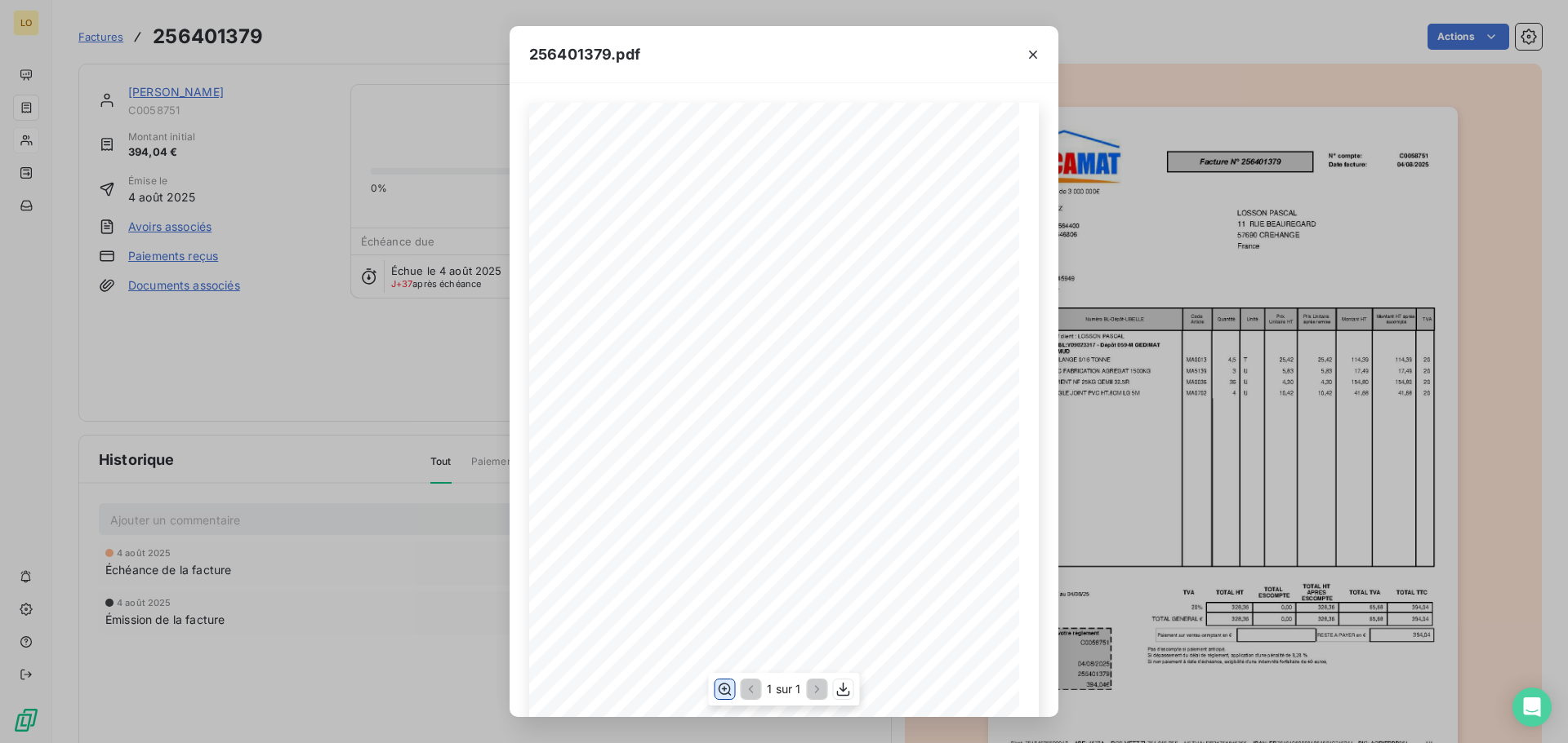
click at [719, 690] on icon "button" at bounding box center [725, 690] width 13 height 12
click at [1030, 52] on icon "button" at bounding box center [1033, 54] width 16 height 16
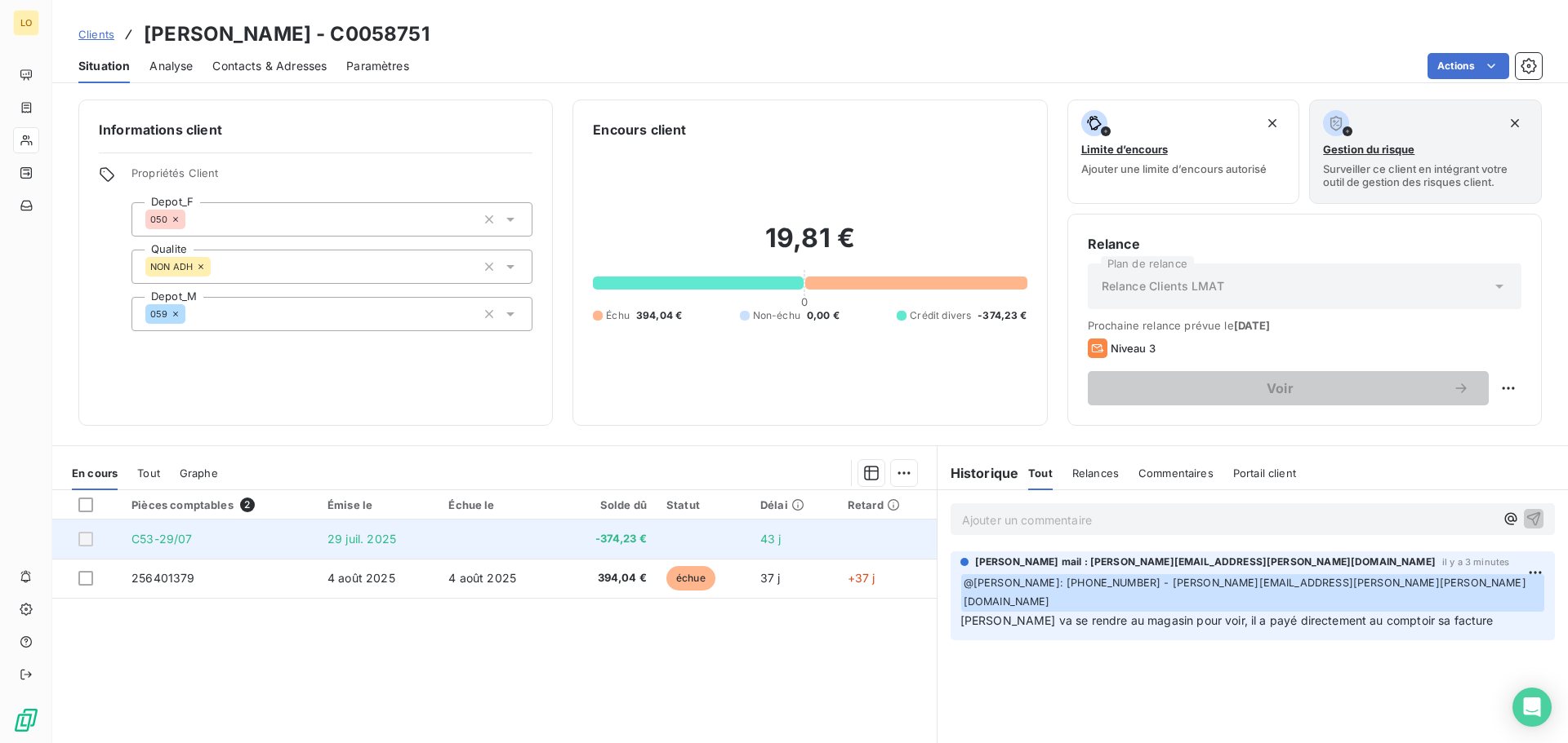
click at [334, 533] on span "29 juil. 2025" at bounding box center [362, 539] width 69 height 14
click at [151, 536] on span "C53-29/07" at bounding box center [161, 539] width 60 height 14
